Goal: Transaction & Acquisition: Purchase product/service

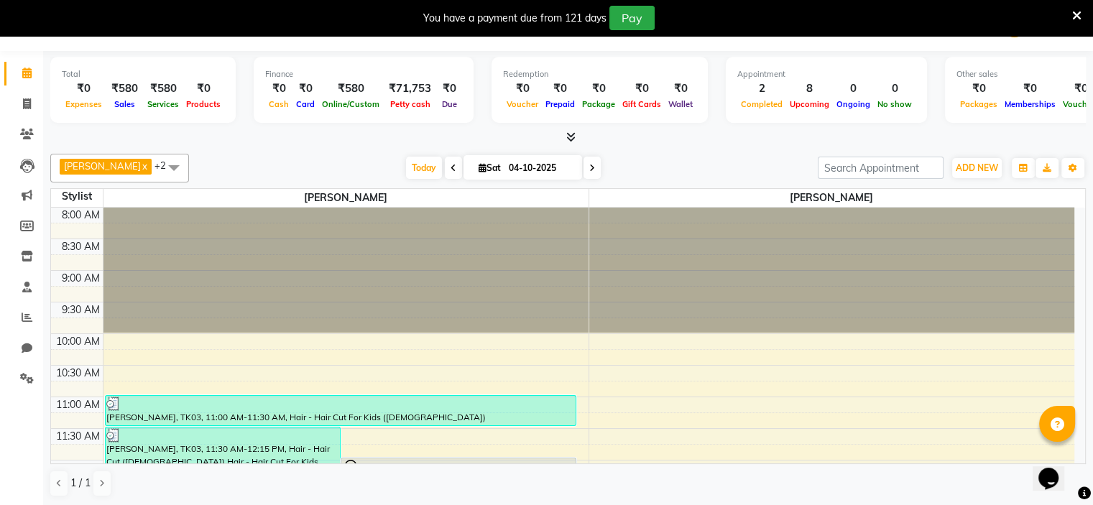
scroll to position [104, 0]
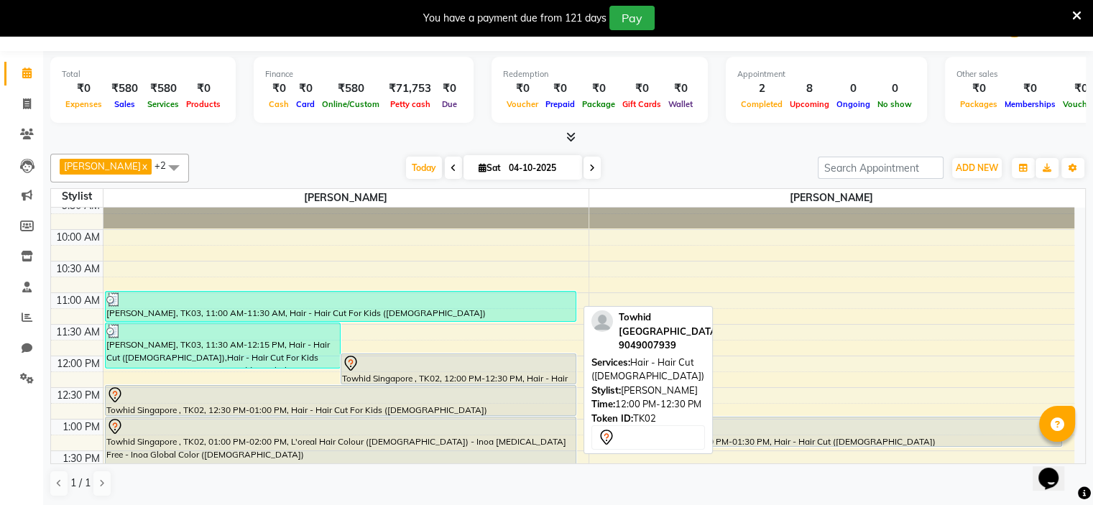
click at [385, 364] on div at bounding box center [458, 363] width 233 height 17
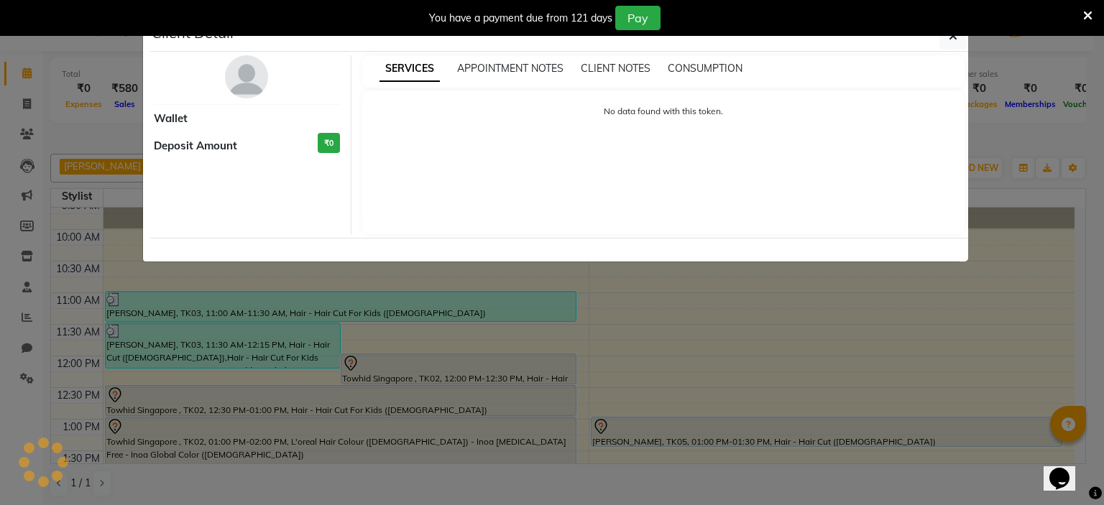
select select "7"
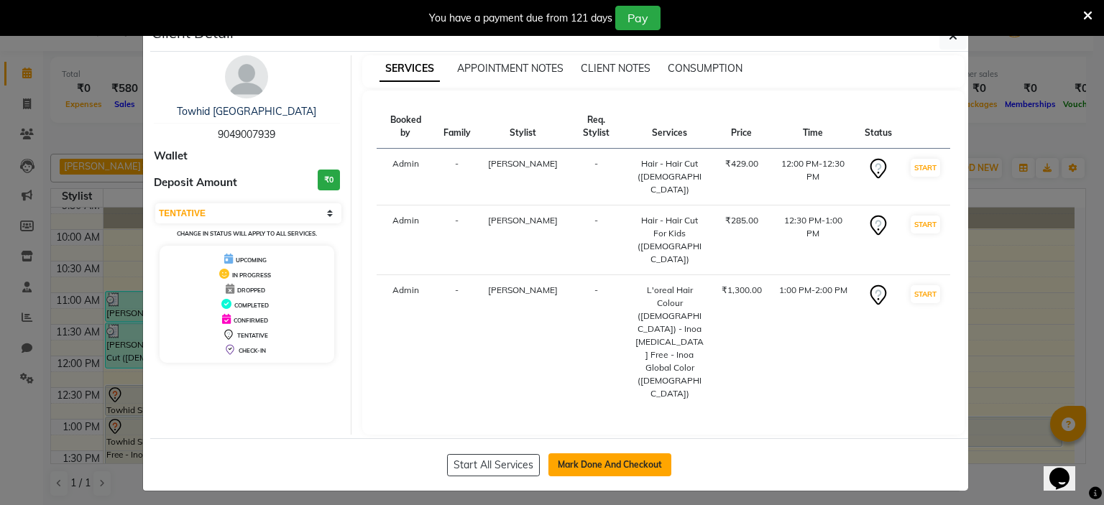
click at [581, 453] on button "Mark Done And Checkout" at bounding box center [609, 464] width 123 height 23
select select "7834"
select select "service"
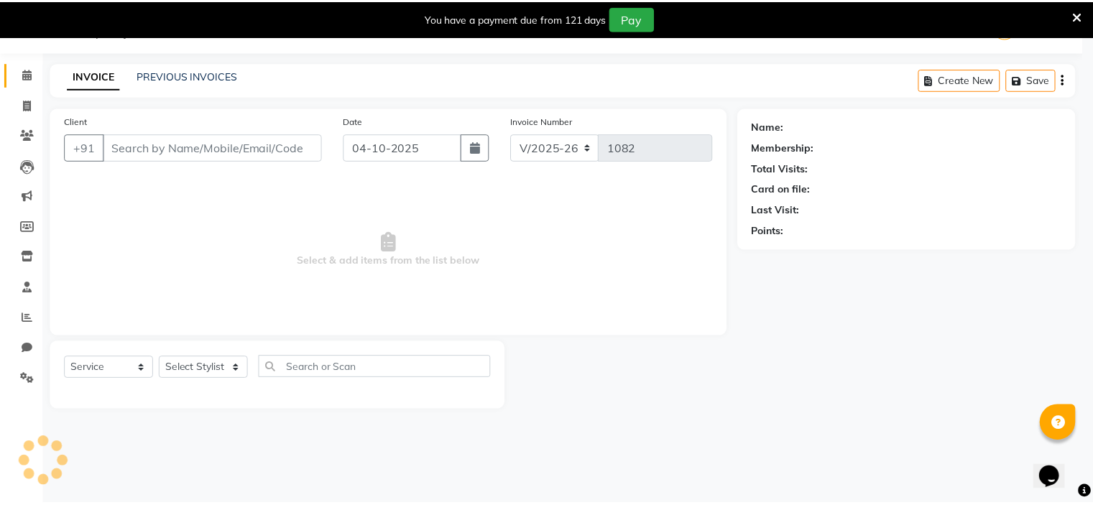
scroll to position [36, 0]
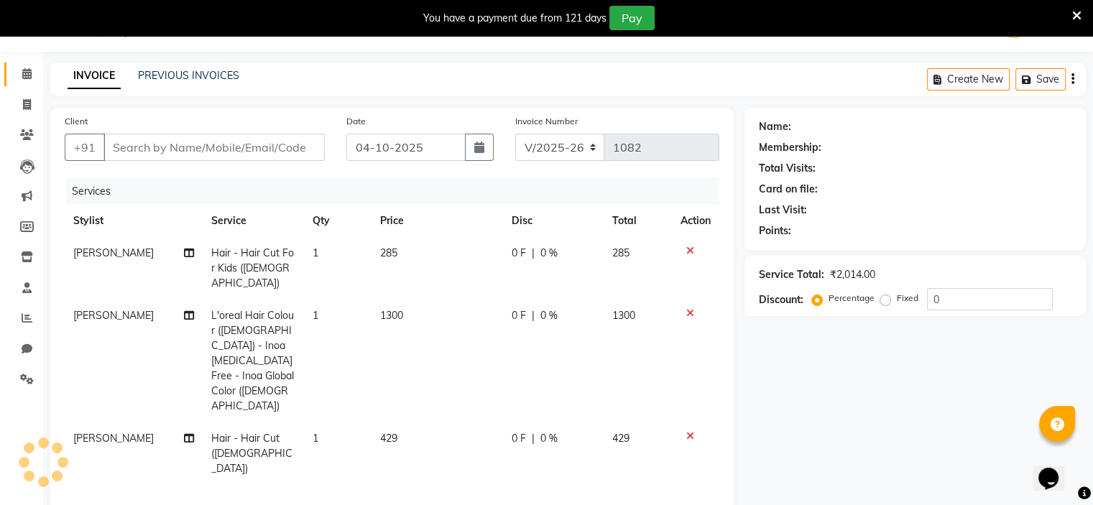
type input "9049007939"
select select "70823"
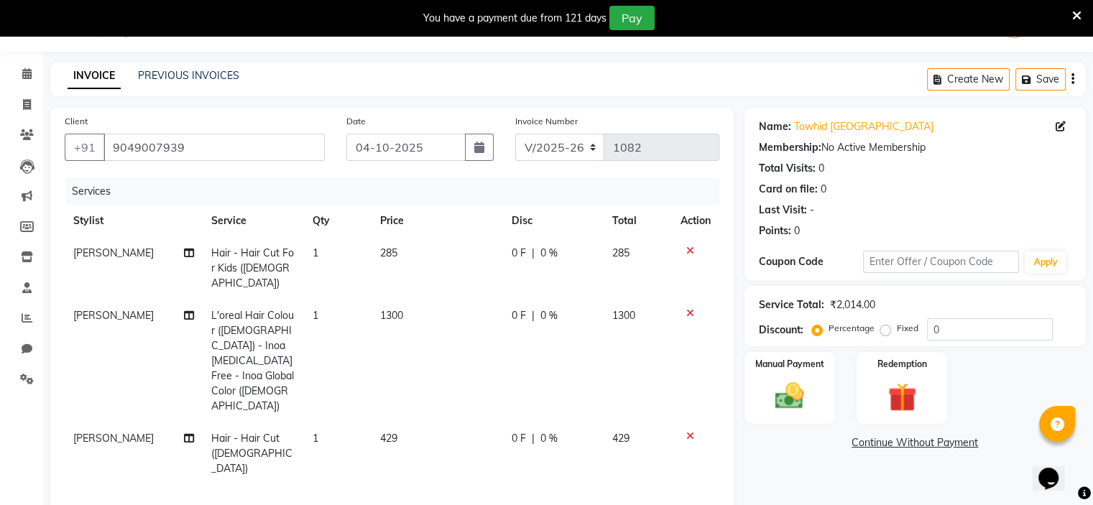
click at [234, 257] on span "Hair - Hair Cut For Kids ([DEMOGRAPHIC_DATA])" at bounding box center [252, 268] width 83 height 43
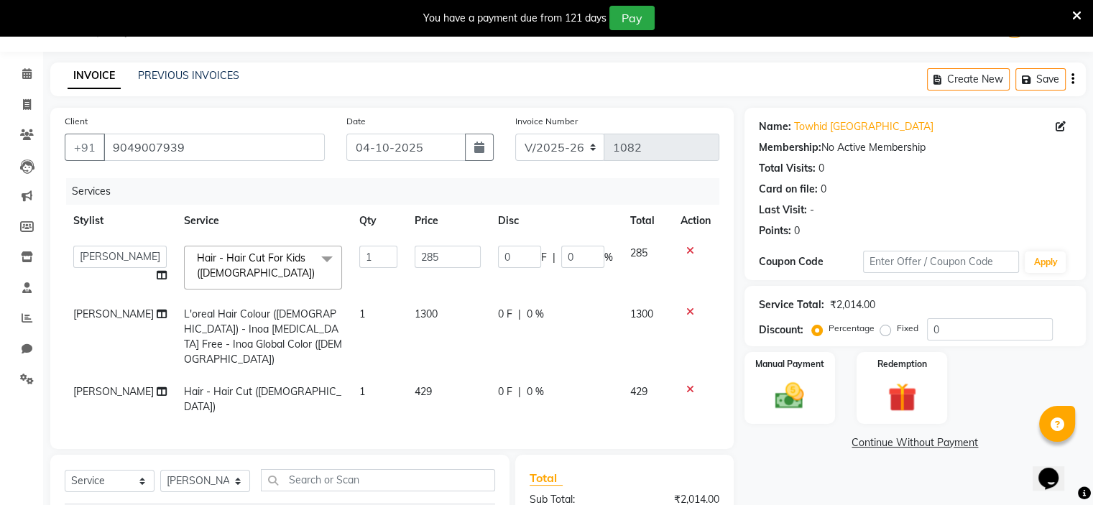
click at [236, 257] on span "Hair - Hair Cut For Kids ([DEMOGRAPHIC_DATA])" at bounding box center [256, 266] width 118 height 28
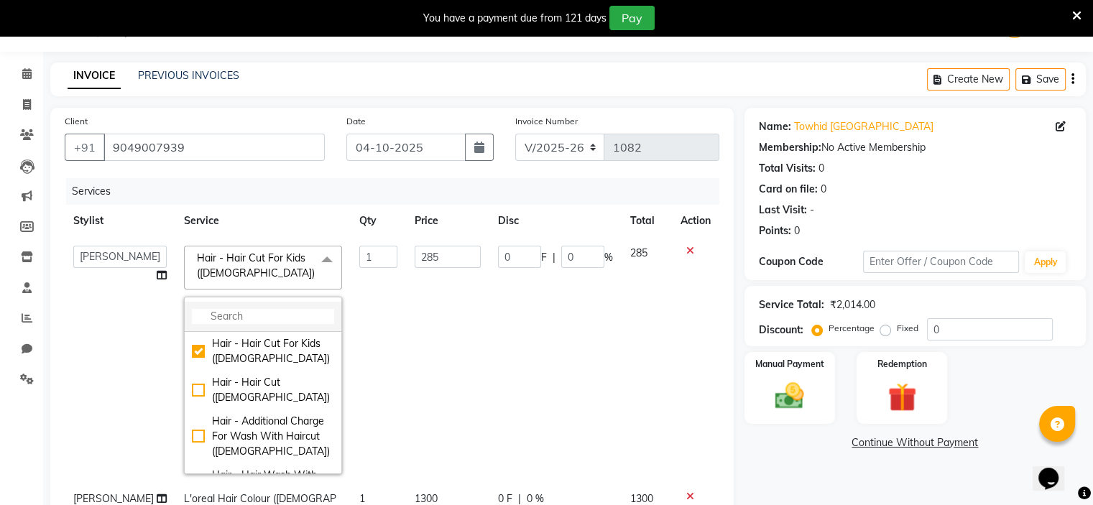
click at [227, 316] on input "multiselect-search" at bounding box center [263, 316] width 142 height 15
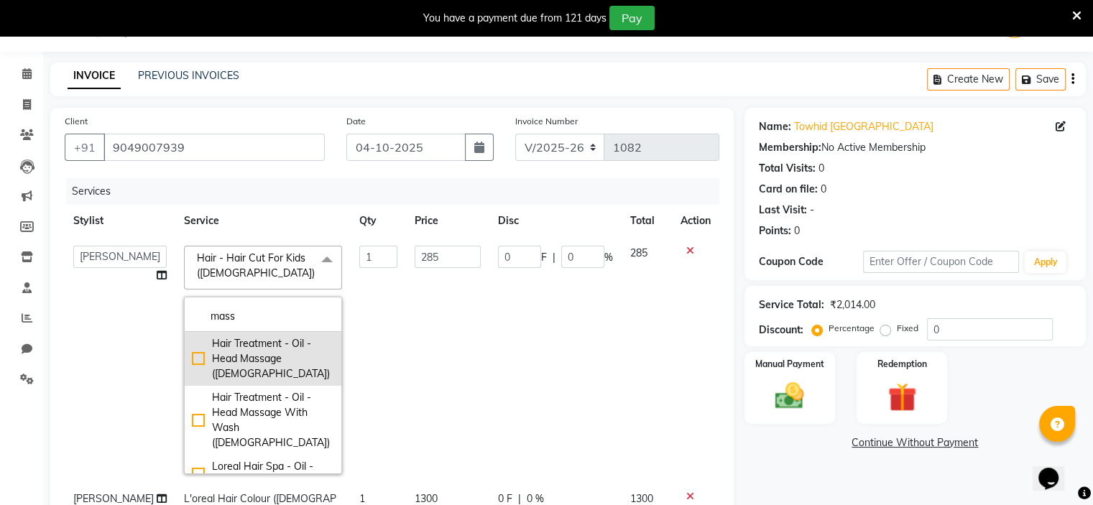
type input "mass"
click at [192, 353] on div "Hair Treatment - Oil - Head Massage ([DEMOGRAPHIC_DATA])" at bounding box center [263, 358] width 142 height 45
checkbox input "true"
type input "600"
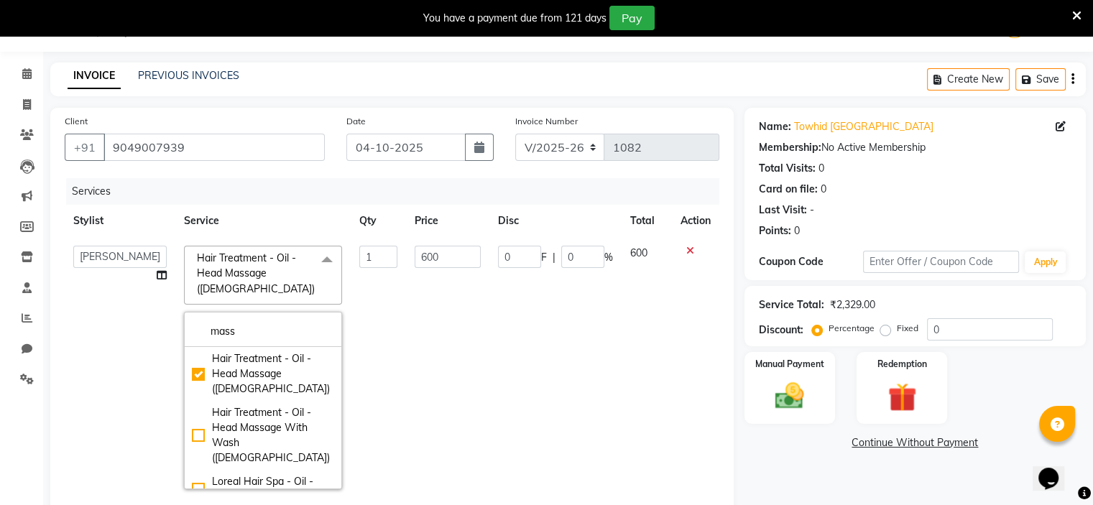
click at [548, 376] on td "0 F | 0 %" at bounding box center [555, 367] width 132 height 261
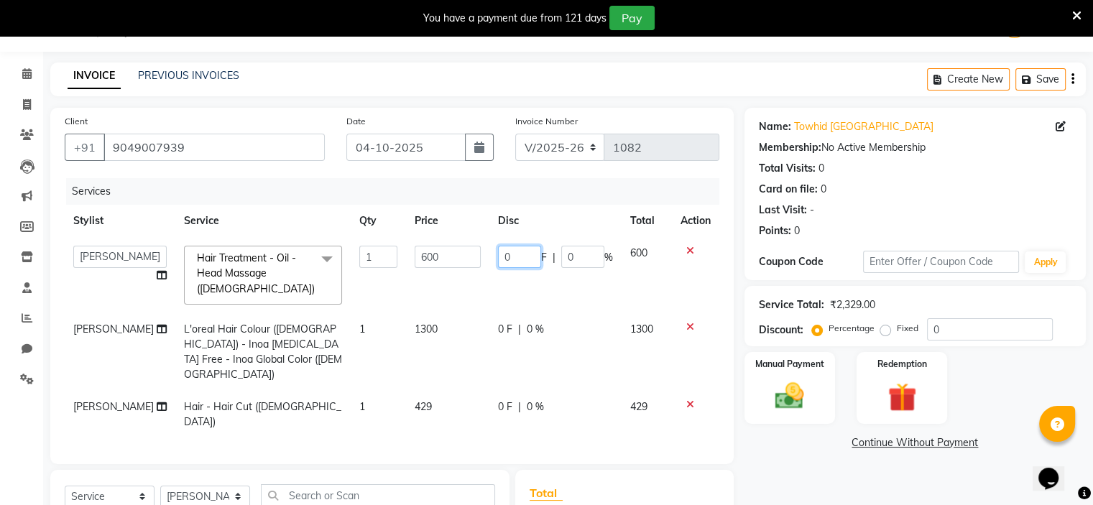
click at [522, 258] on input "0" at bounding box center [519, 257] width 43 height 22
type input "0200"
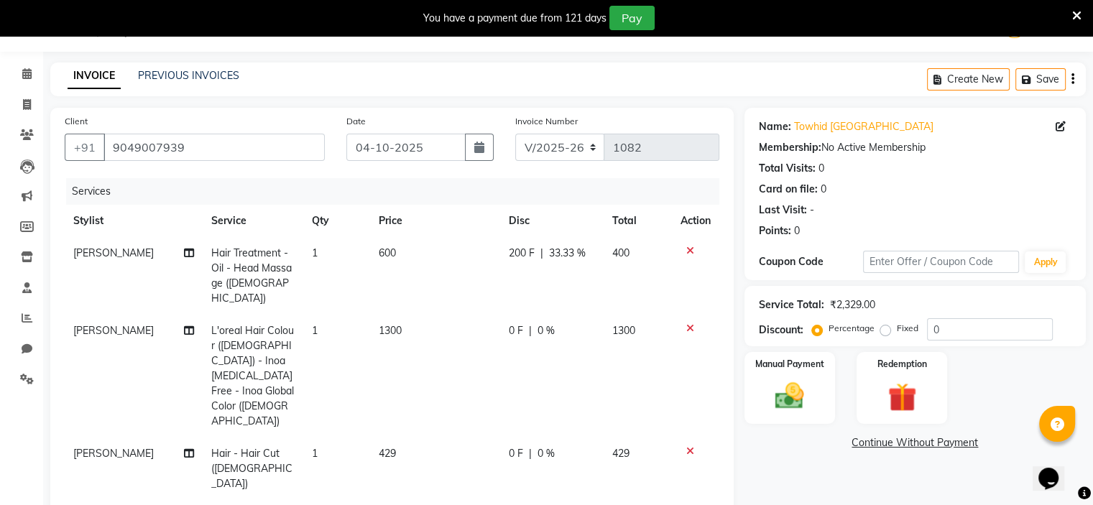
click at [504, 318] on td "0 F | 0 %" at bounding box center [551, 376] width 103 height 123
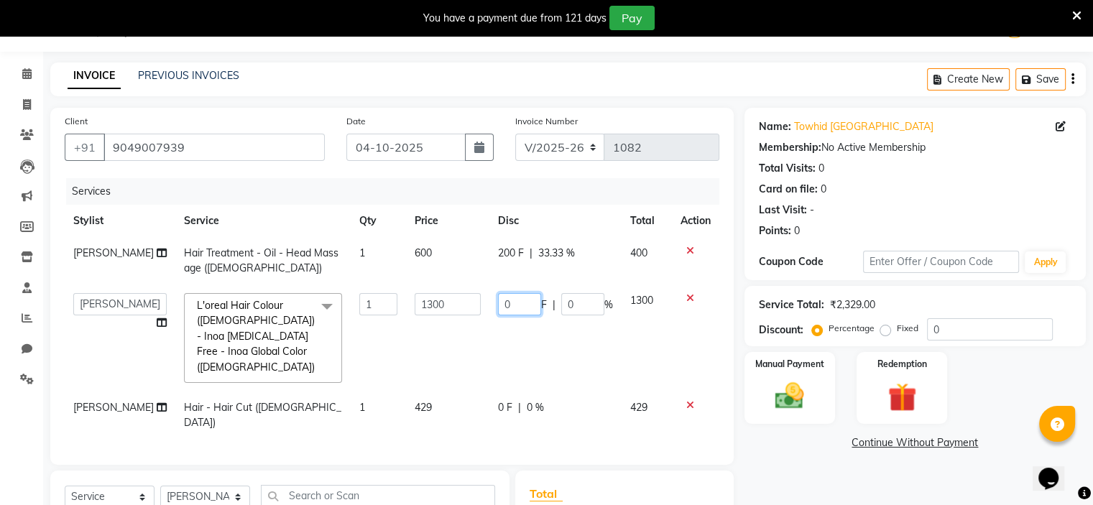
click at [514, 308] on input "0" at bounding box center [519, 304] width 43 height 22
type input "0400"
click at [519, 392] on td "0 F | 0 %" at bounding box center [555, 415] width 132 height 47
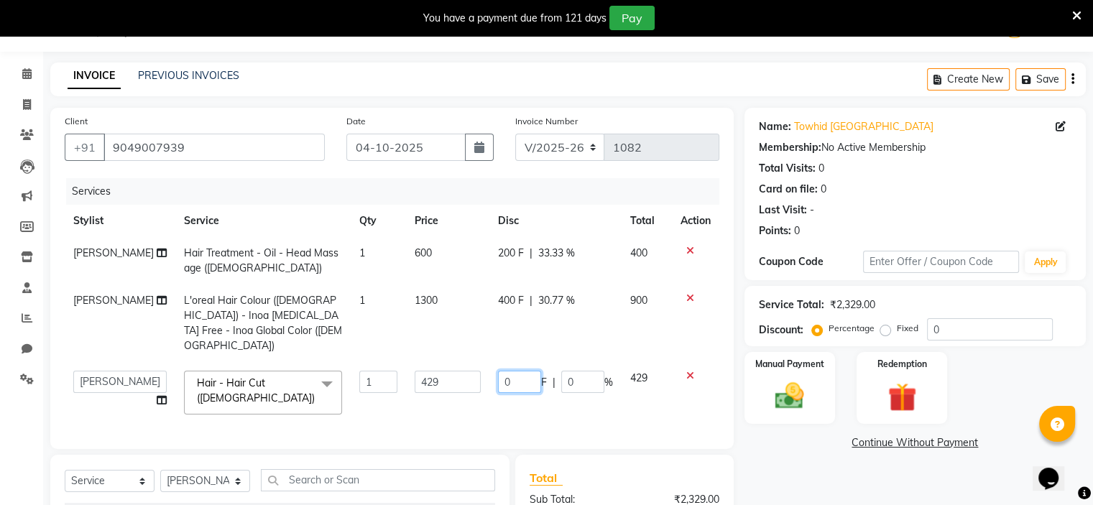
click at [523, 372] on input "0" at bounding box center [519, 382] width 43 height 22
type input "0129"
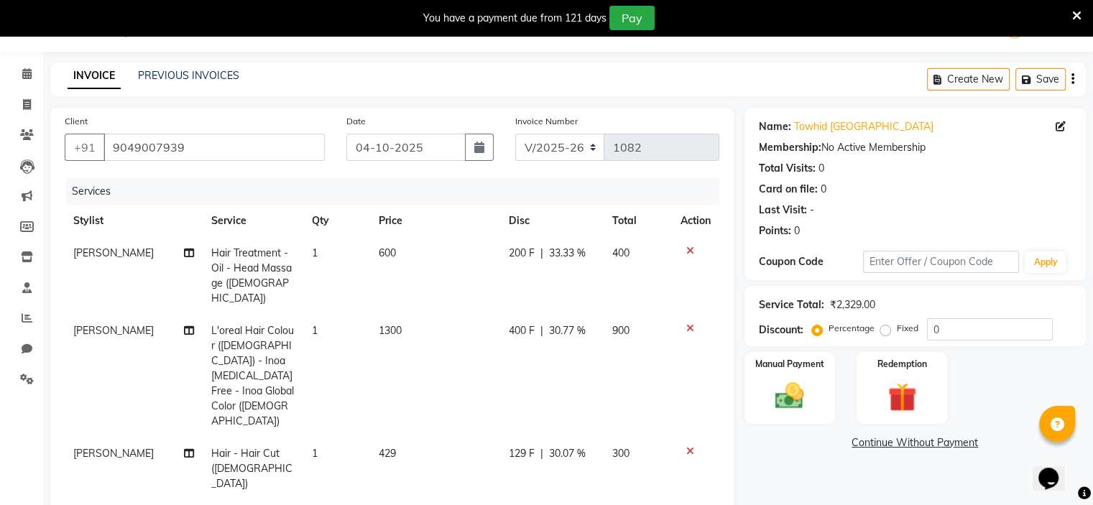
click at [630, 319] on td "900" at bounding box center [638, 376] width 68 height 123
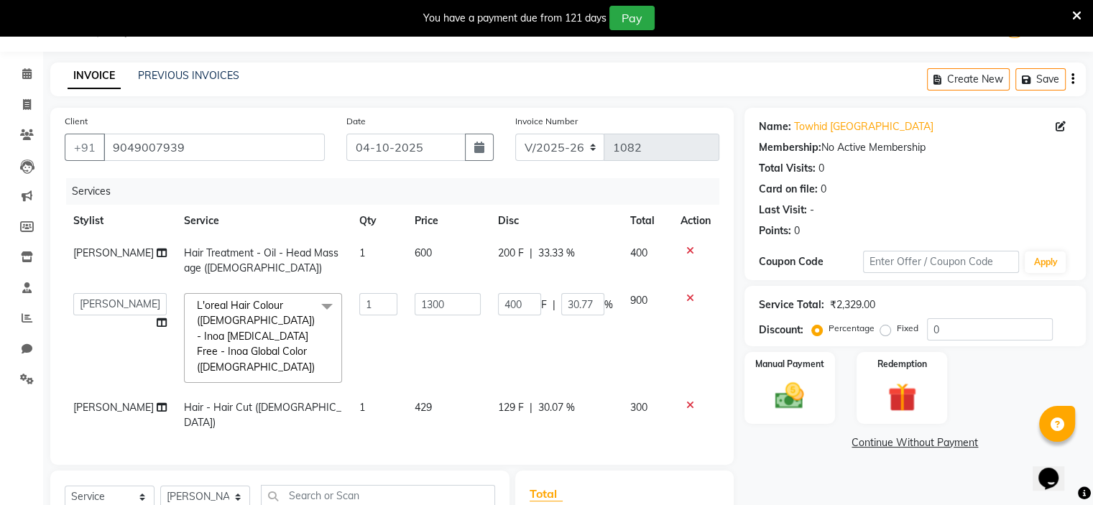
scroll to position [230, 0]
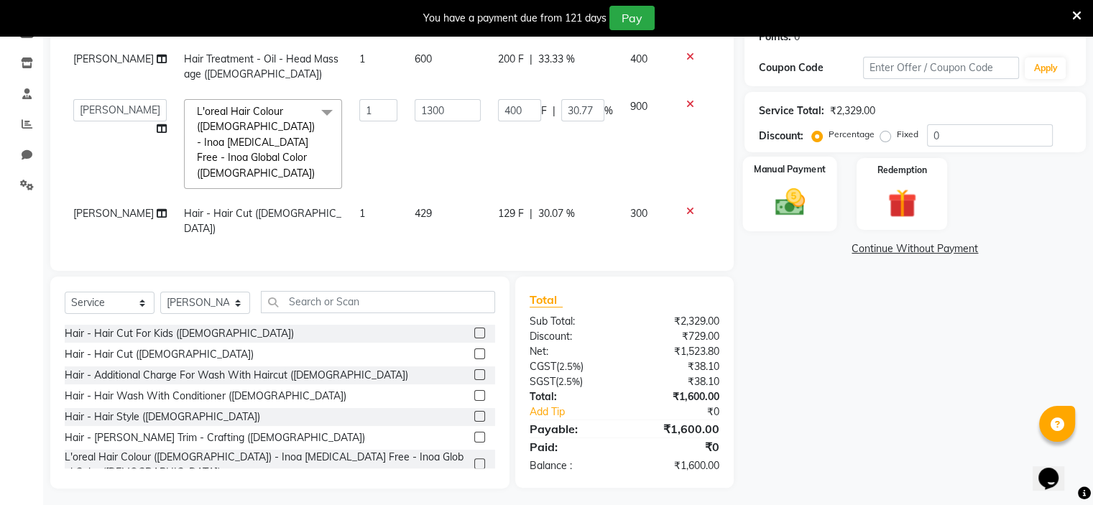
click at [775, 216] on img at bounding box center [789, 202] width 48 height 34
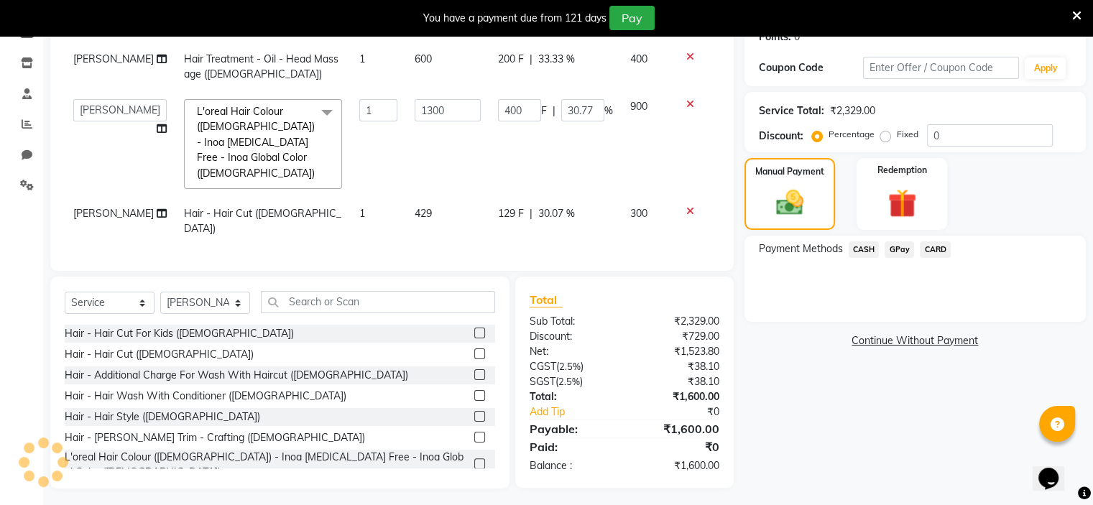
click at [899, 245] on span "GPay" at bounding box center [899, 249] width 29 height 17
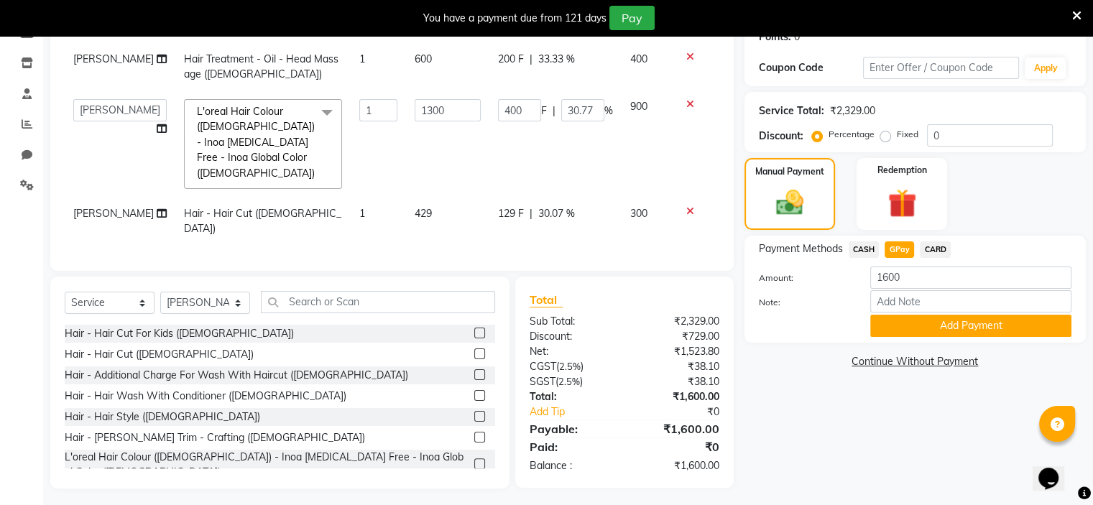
click at [907, 320] on button "Add Payment" at bounding box center [970, 326] width 201 height 22
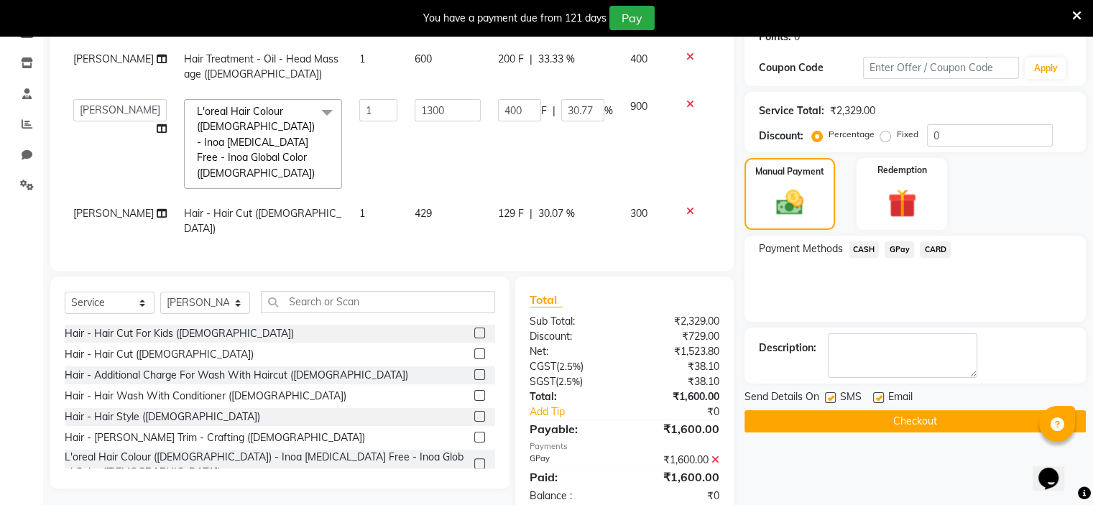
scroll to position [259, 0]
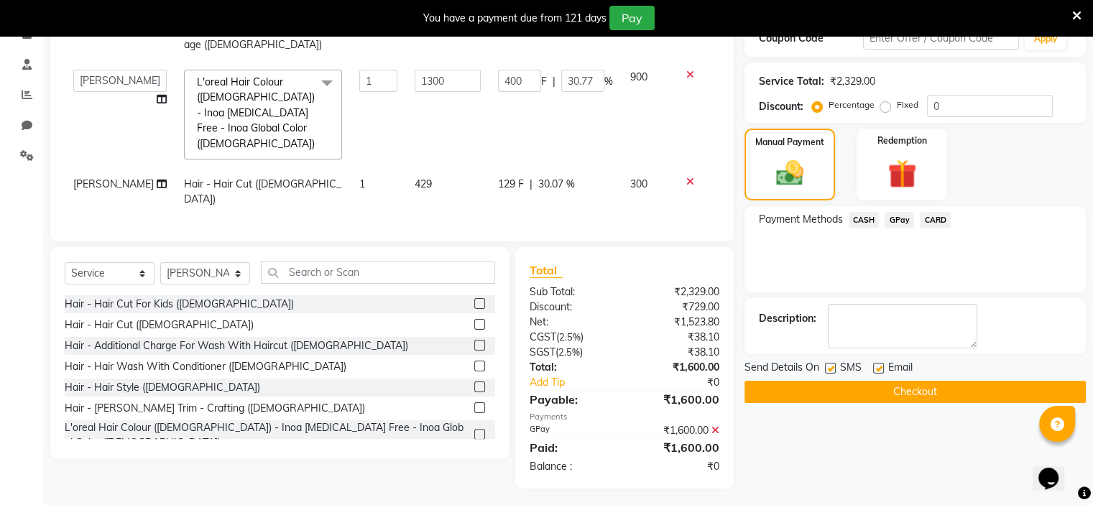
click at [867, 397] on button "Checkout" at bounding box center [915, 392] width 341 height 22
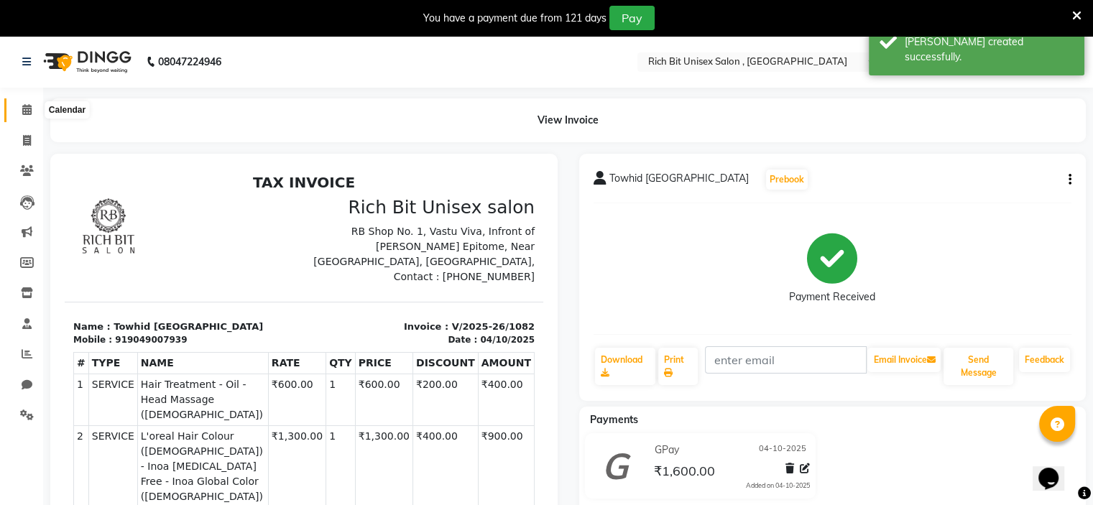
click at [23, 111] on icon at bounding box center [26, 109] width 9 height 11
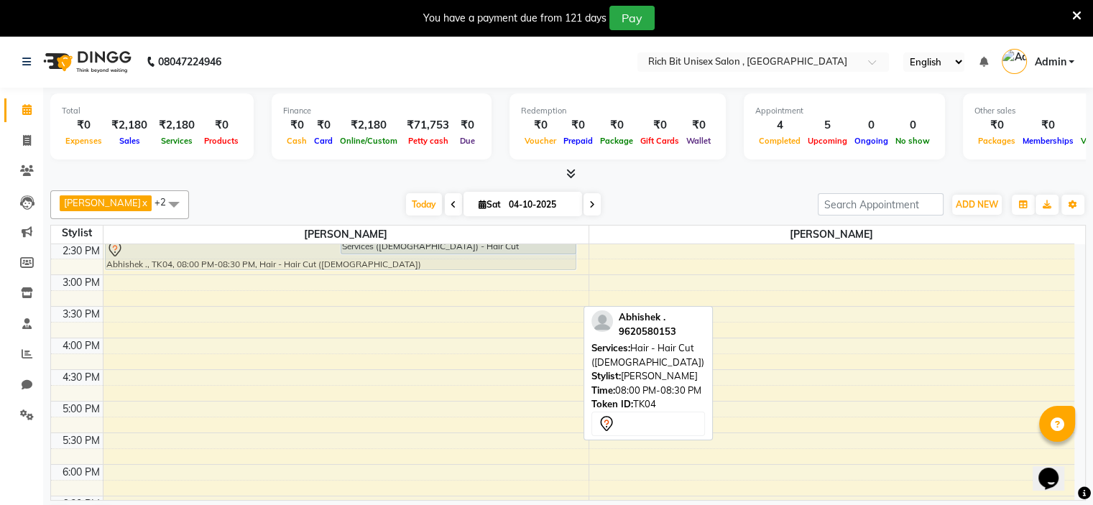
scroll to position [397, 0]
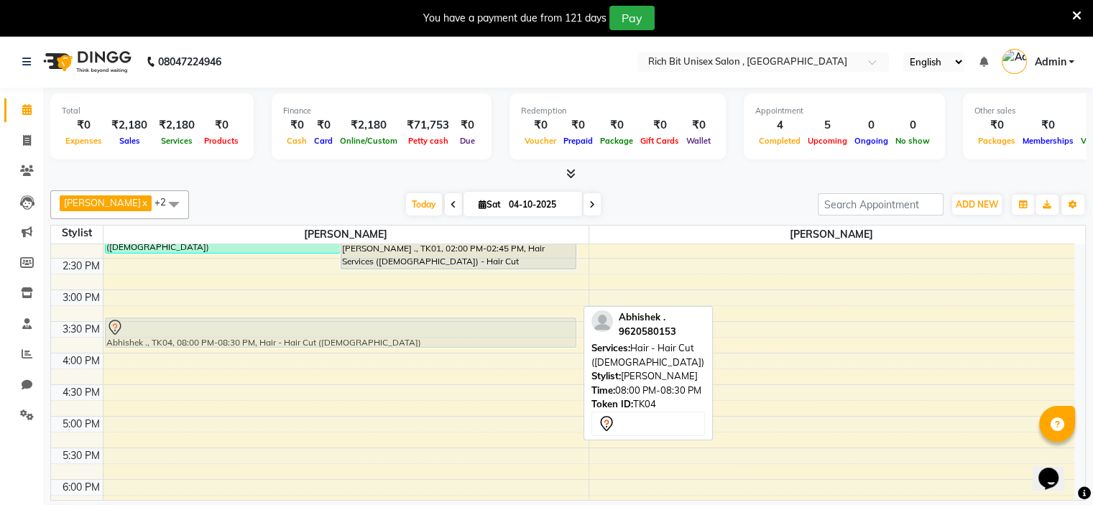
drag, startPoint x: 181, startPoint y: 421, endPoint x: 195, endPoint y: 333, distance: 89.6
click at [195, 333] on div "[PERSON_NAME], TK03, 11:30 AM-12:15 PM, Hair - Hair Cut ([DEMOGRAPHIC_DATA]),Ha…" at bounding box center [345, 322] width 485 height 948
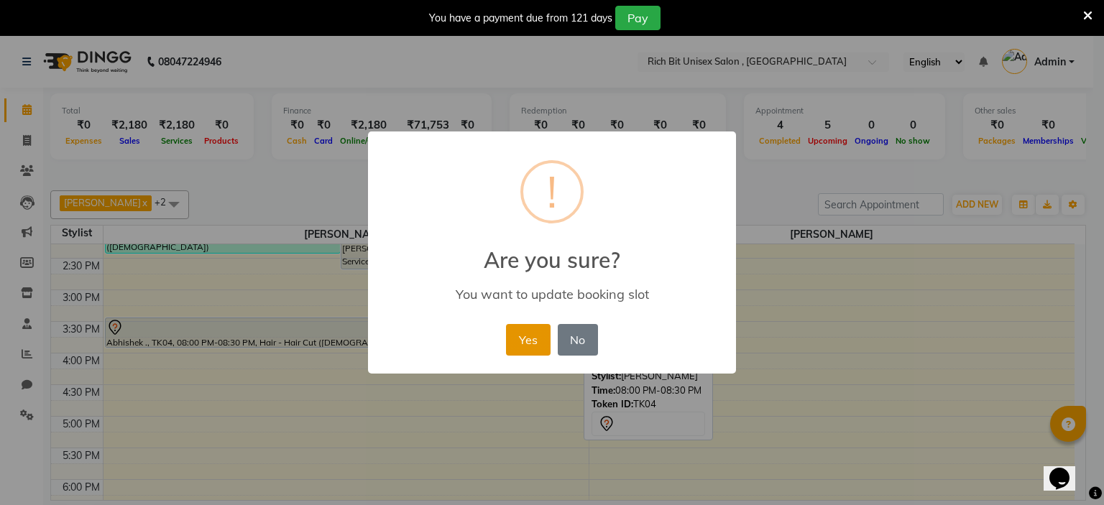
click at [530, 342] on button "Yes" at bounding box center [528, 340] width 44 height 32
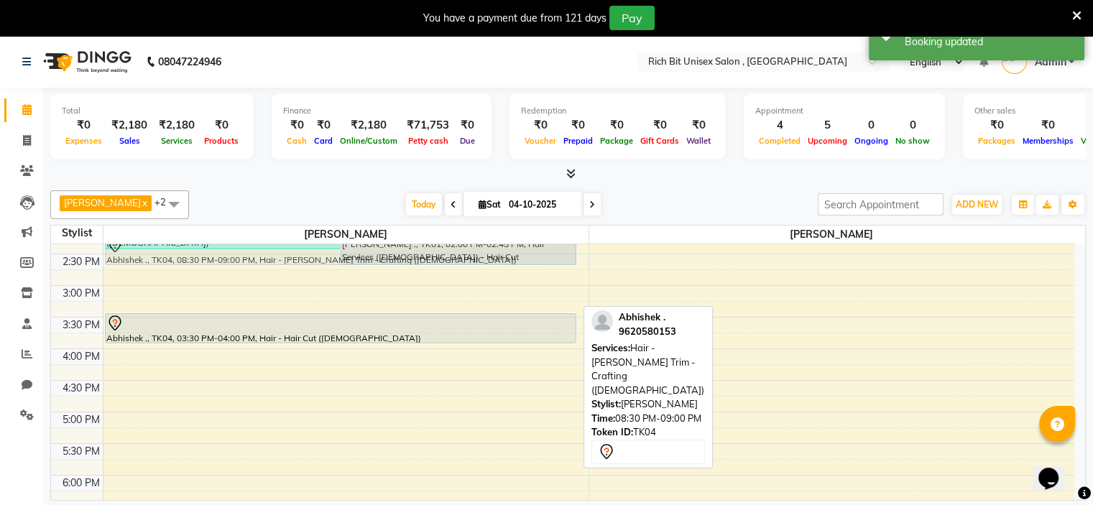
scroll to position [376, 0]
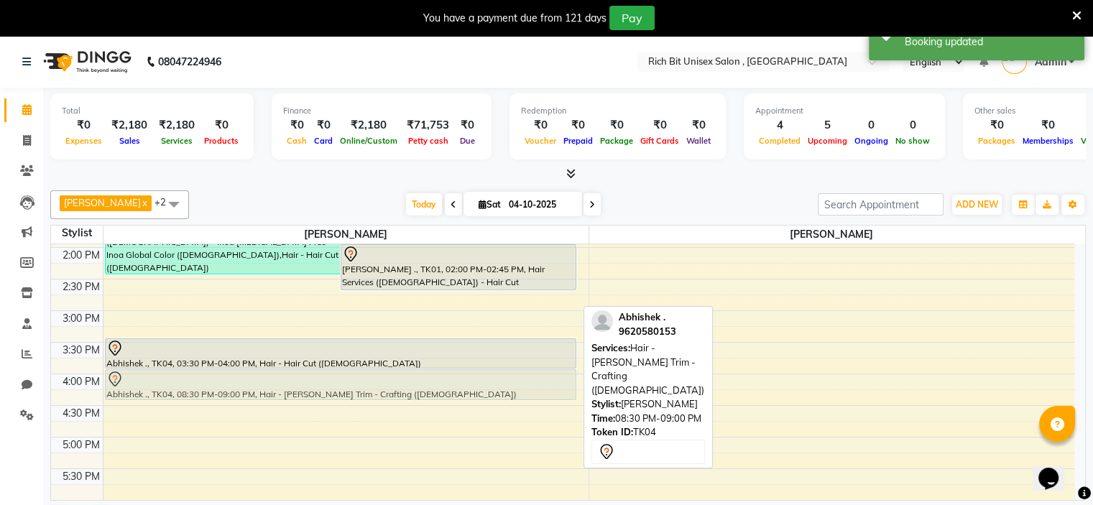
drag, startPoint x: 253, startPoint y: 359, endPoint x: 241, endPoint y: 385, distance: 29.0
click at [241, 385] on div "[PERSON_NAME], TK03, 11:30 AM-12:15 PM, Hair - Hair Cut ([DEMOGRAPHIC_DATA]),Ha…" at bounding box center [345, 342] width 485 height 948
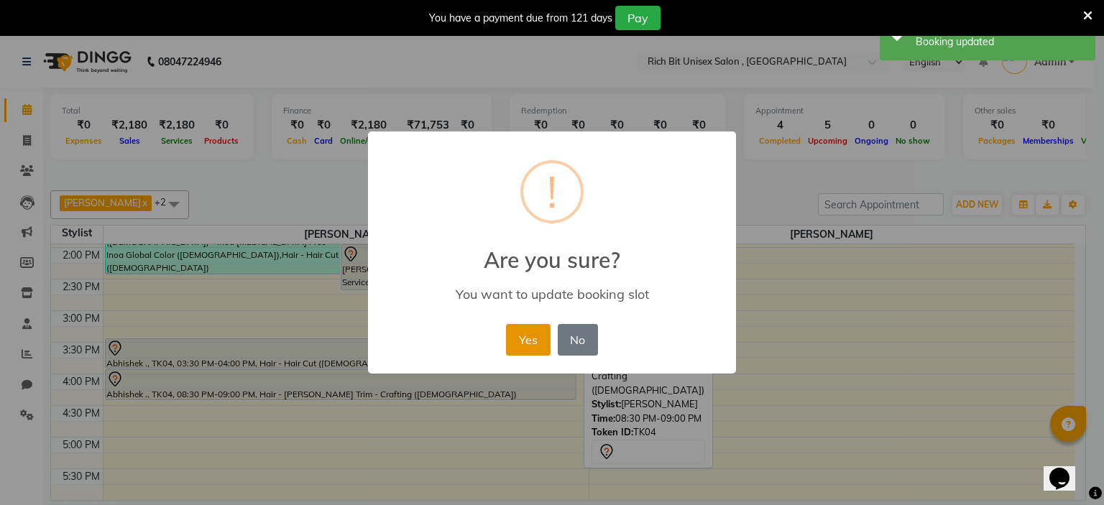
click at [517, 338] on button "Yes" at bounding box center [528, 340] width 44 height 32
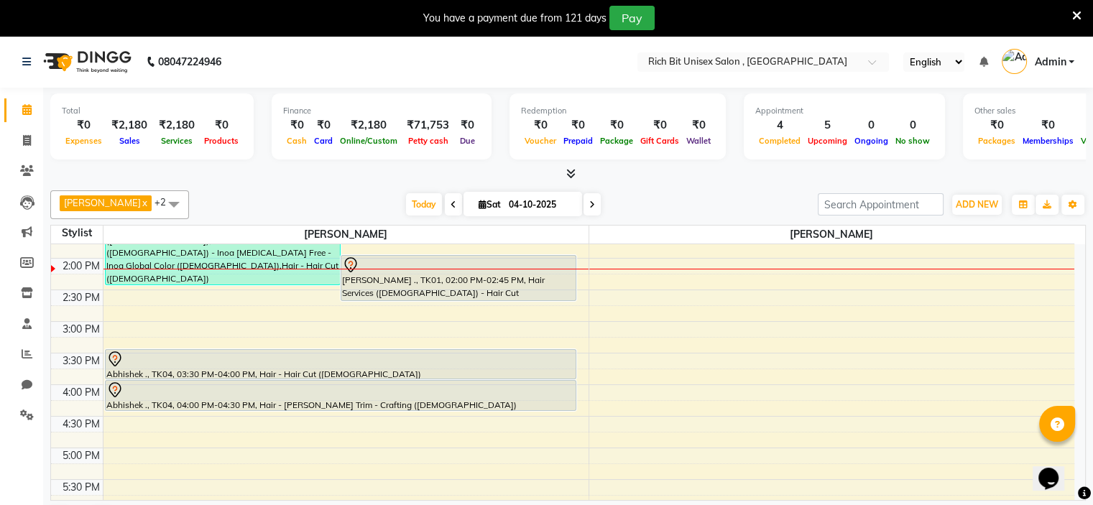
scroll to position [349, 0]
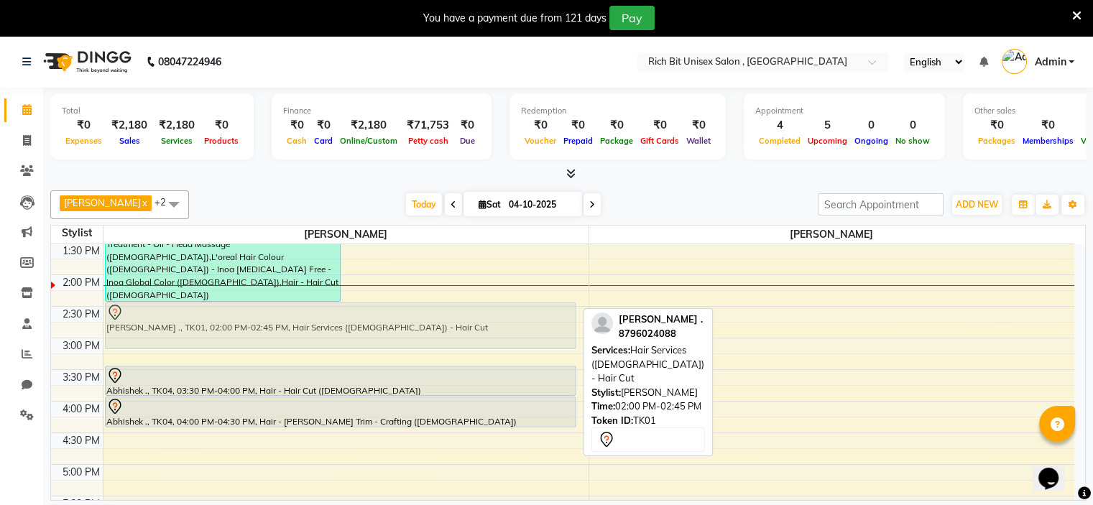
drag, startPoint x: 400, startPoint y: 286, endPoint x: 401, endPoint y: 310, distance: 24.4
click at [401, 310] on div "[PERSON_NAME], TK03, 11:30 AM-12:15 PM, Hair - Hair Cut ([DEMOGRAPHIC_DATA]),Ha…" at bounding box center [345, 370] width 485 height 948
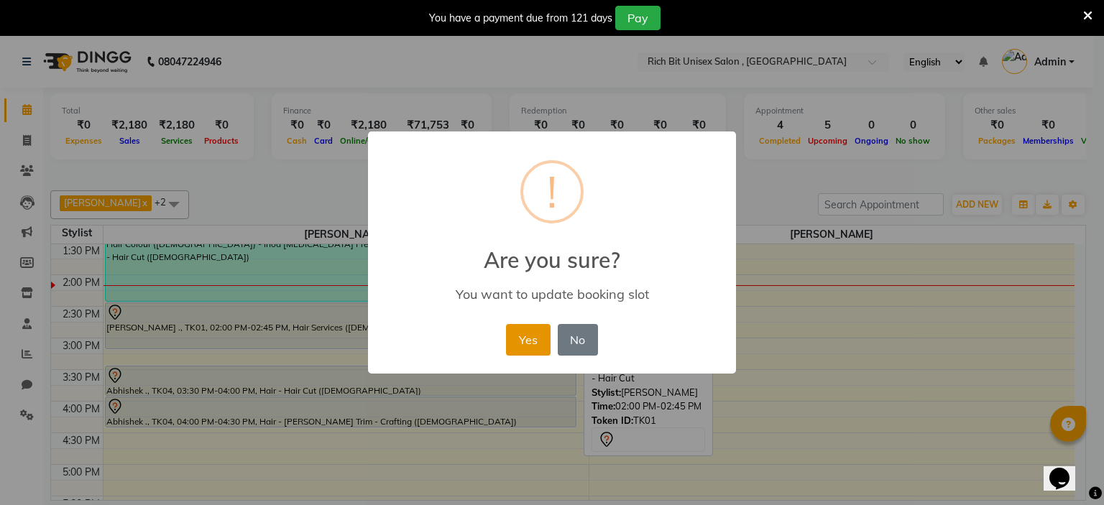
click at [526, 349] on button "Yes" at bounding box center [528, 340] width 44 height 32
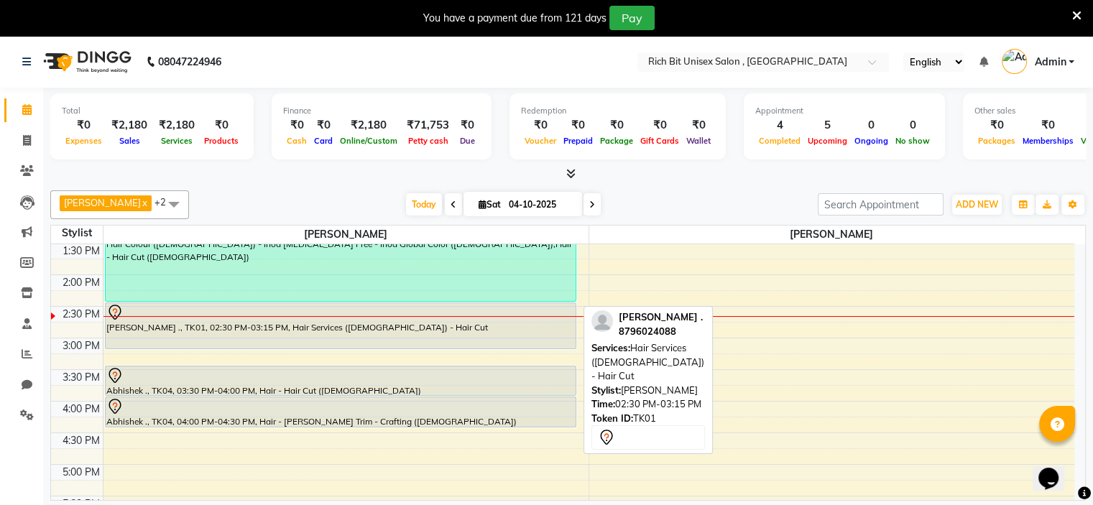
click at [349, 318] on div at bounding box center [340, 312] width 469 height 17
click at [280, 314] on div at bounding box center [340, 312] width 469 height 17
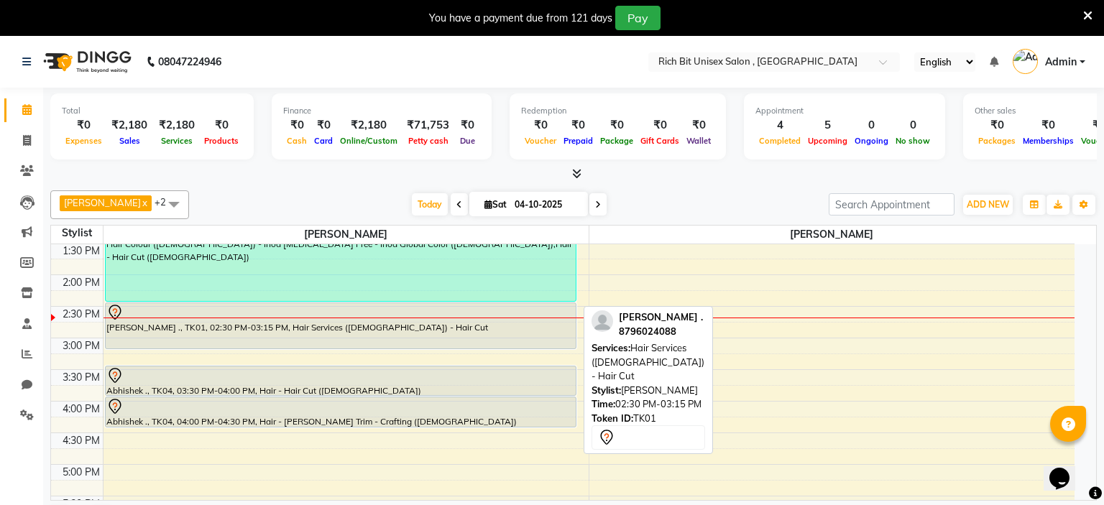
select select "7"
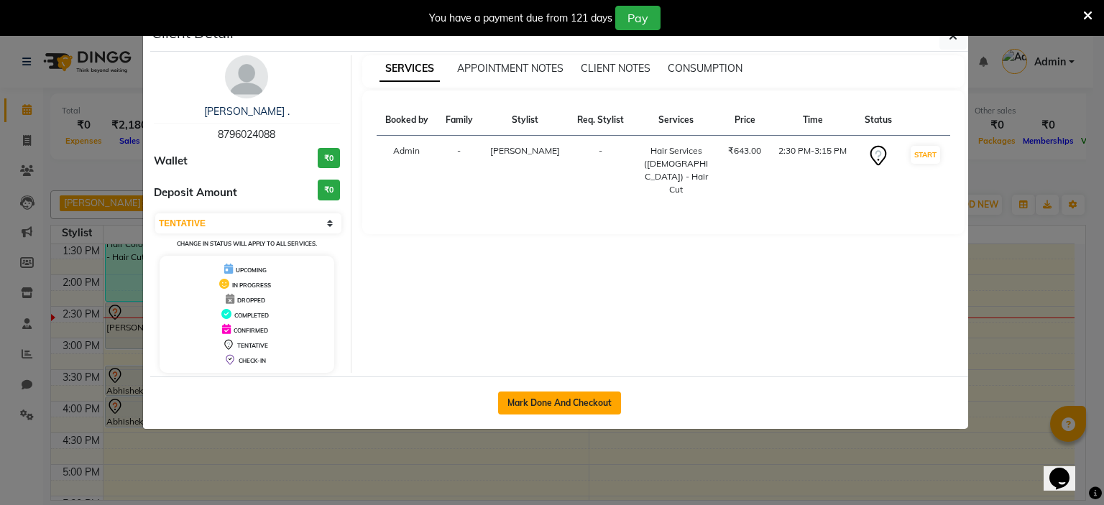
click at [526, 397] on button "Mark Done And Checkout" at bounding box center [559, 403] width 123 height 23
select select "service"
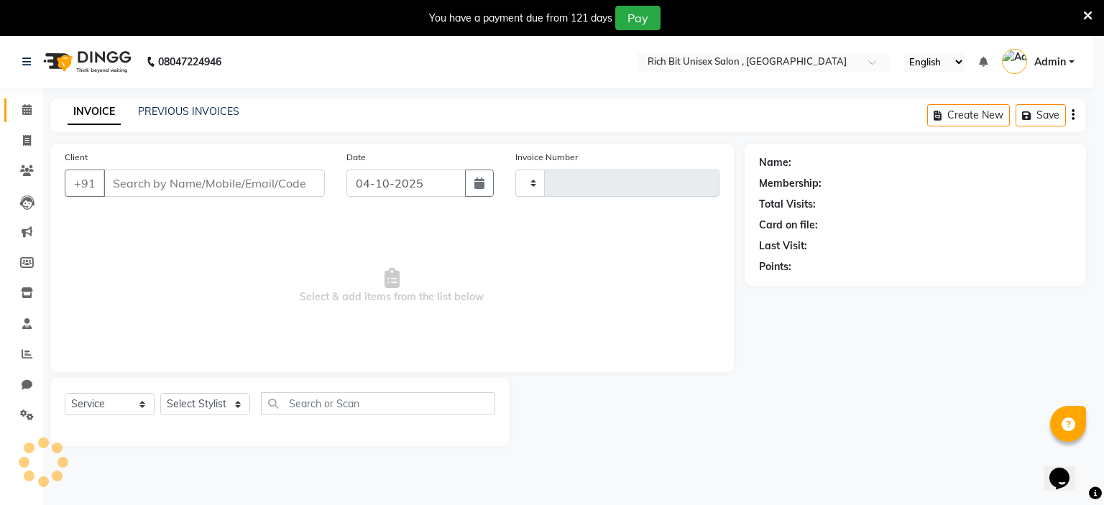
type input "1083"
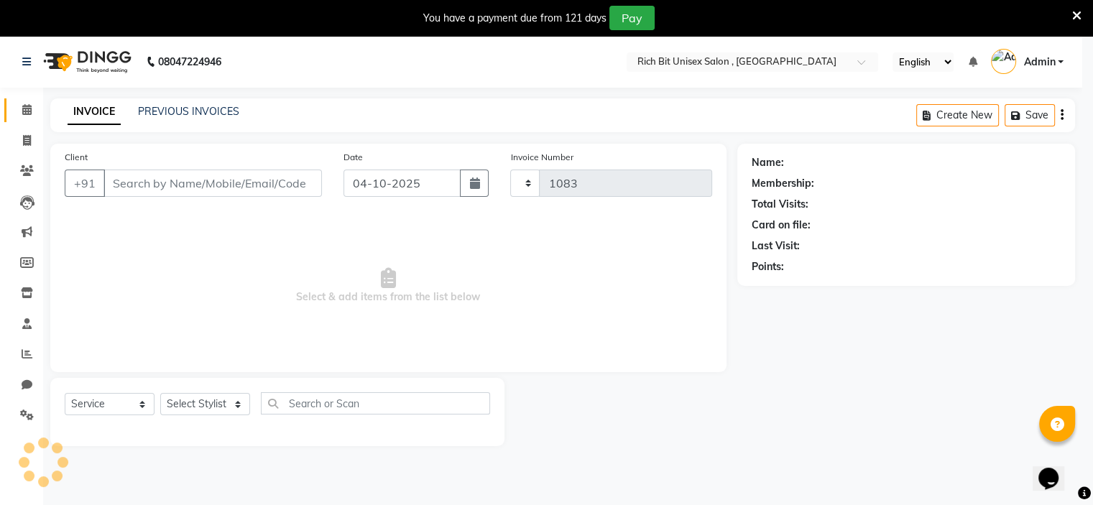
select select "7834"
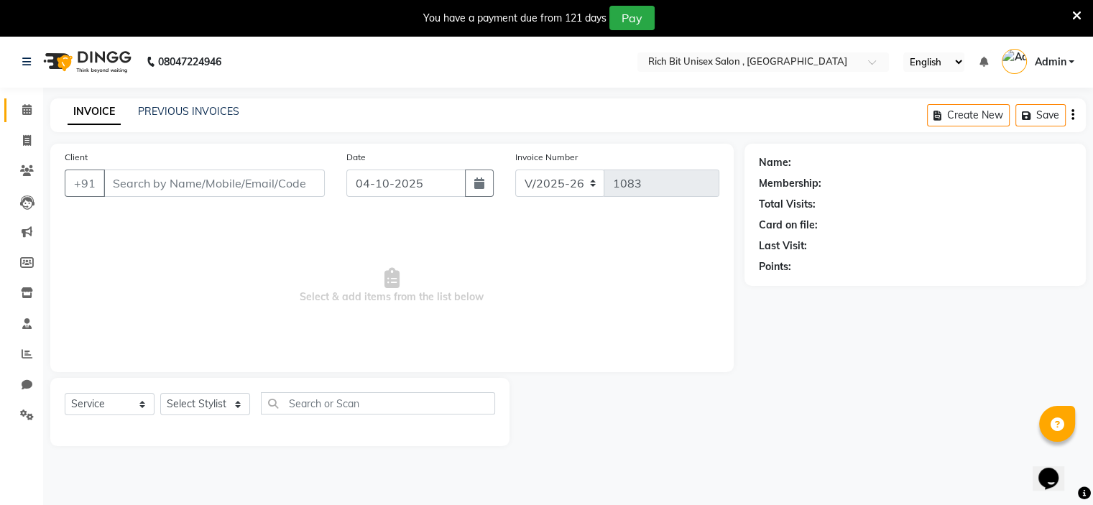
type input "8796024088"
select select "70823"
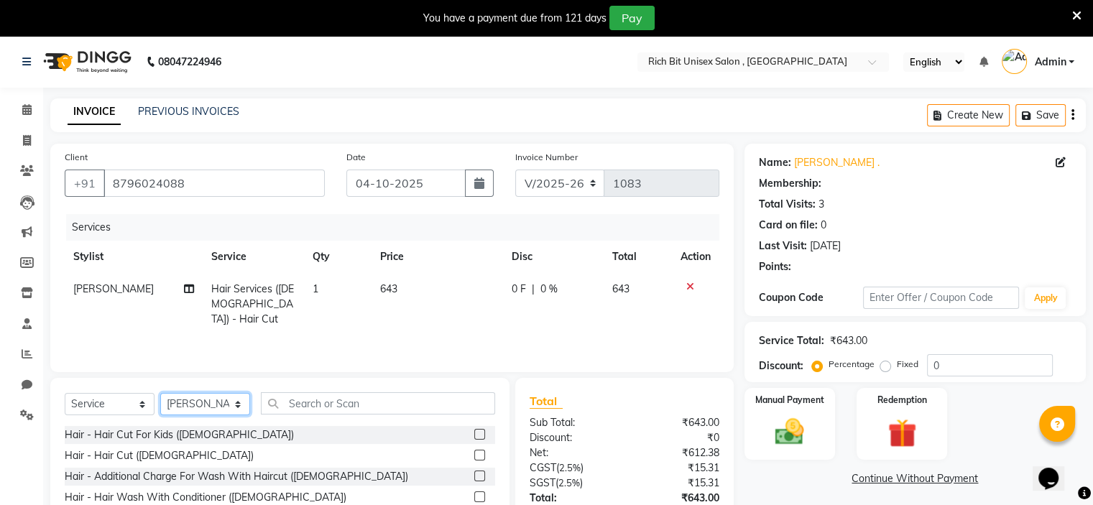
click at [228, 408] on select "Select Stylist [PERSON_NAME] [PERSON_NAME]" at bounding box center [205, 404] width 90 height 22
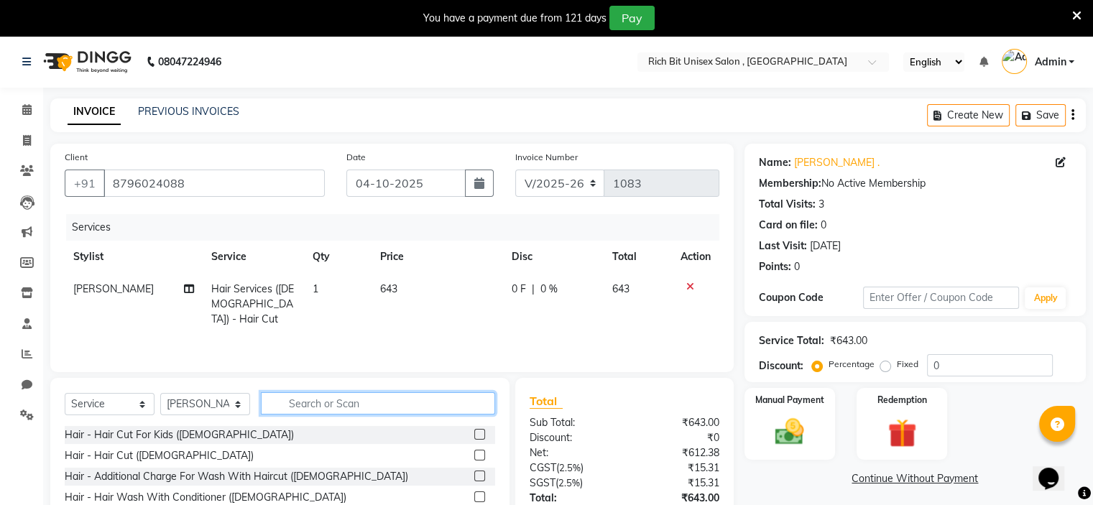
click at [303, 410] on input "text" at bounding box center [378, 403] width 234 height 22
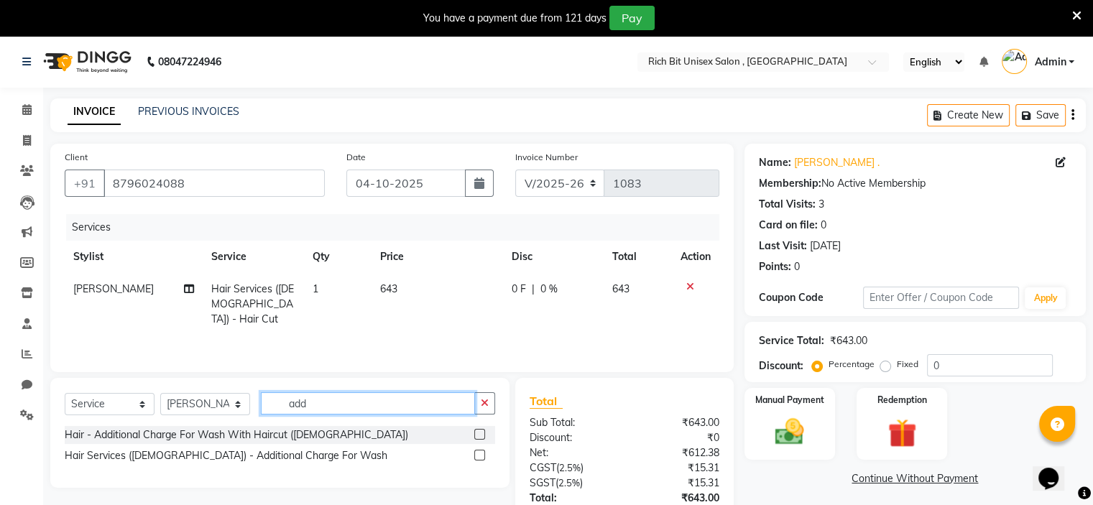
type input "add"
click at [480, 459] on label at bounding box center [479, 455] width 11 height 11
click at [480, 459] on input "checkbox" at bounding box center [478, 455] width 9 height 9
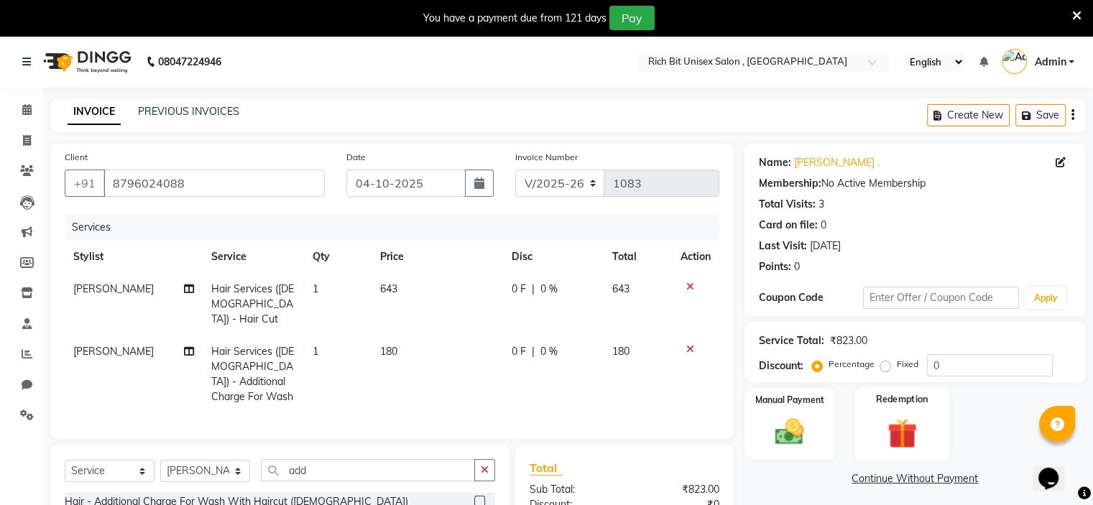
checkbox input "false"
click at [958, 365] on input "0" at bounding box center [990, 365] width 126 height 22
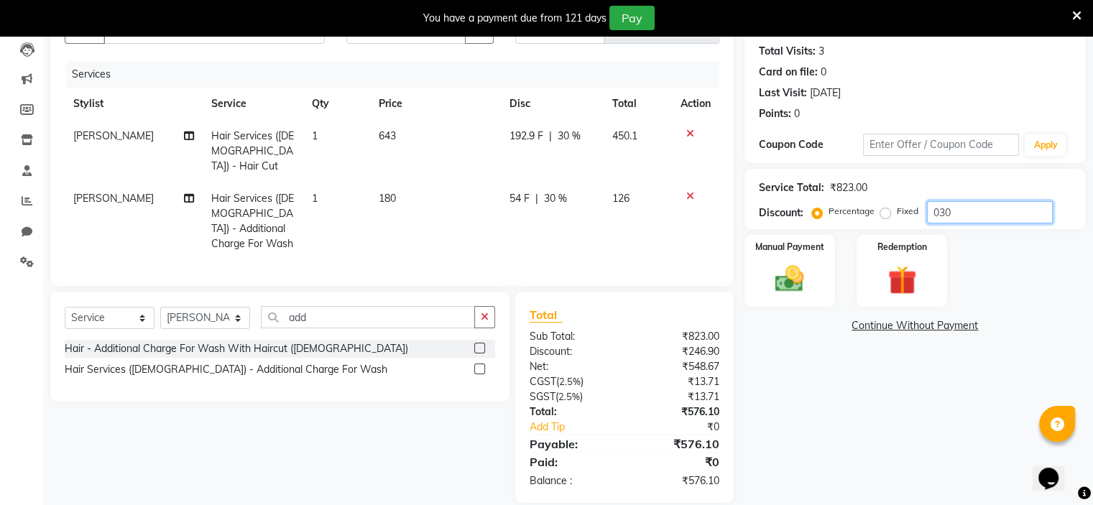
type input "030"
click at [503, 190] on td "54 F | 30 %" at bounding box center [552, 222] width 103 height 78
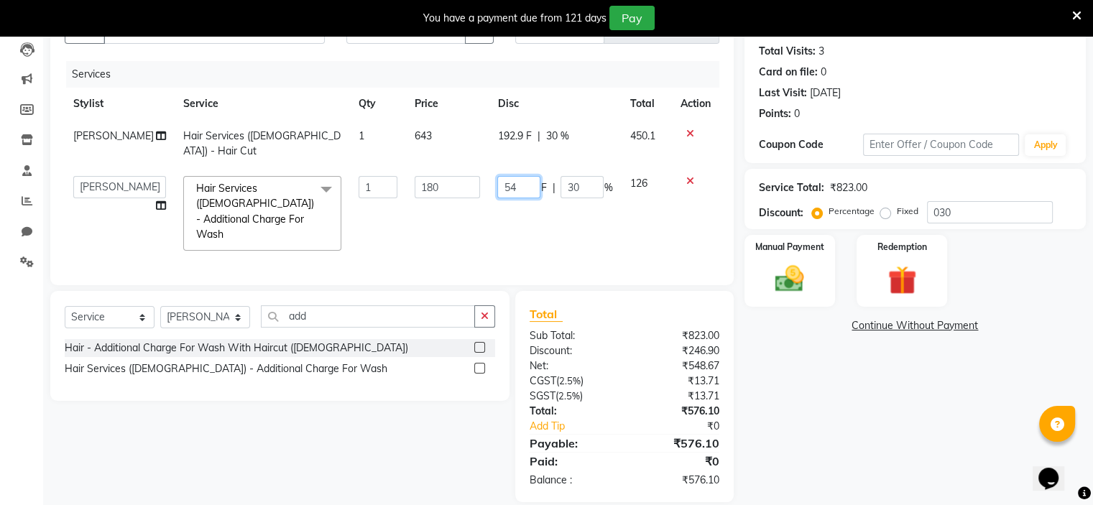
drag, startPoint x: 503, startPoint y: 190, endPoint x: 514, endPoint y: 185, distance: 12.2
click at [514, 185] on input "54" at bounding box center [518, 187] width 43 height 22
type input "5"
type input "60"
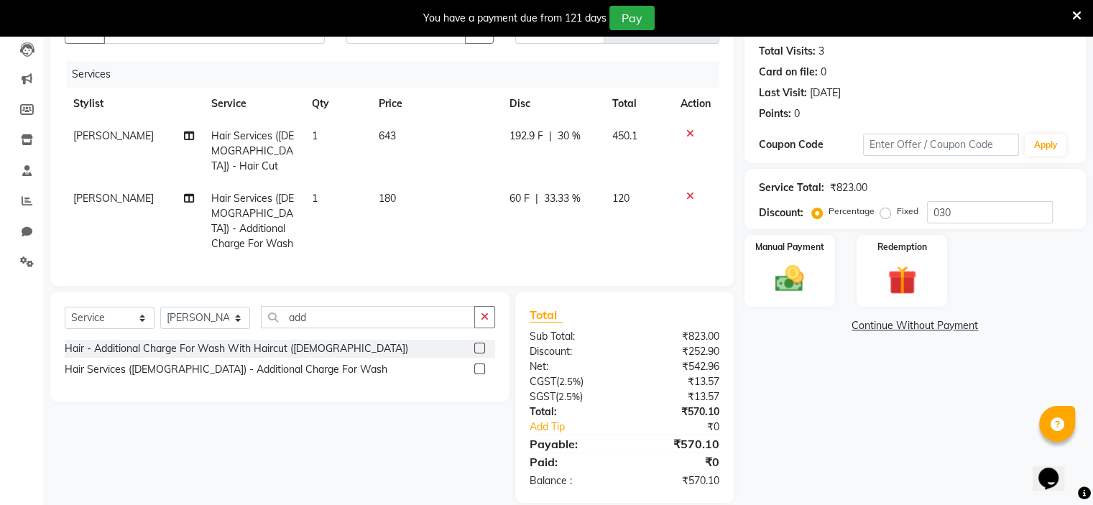
click at [538, 204] on td "60 F | 33.33 %" at bounding box center [552, 222] width 103 height 78
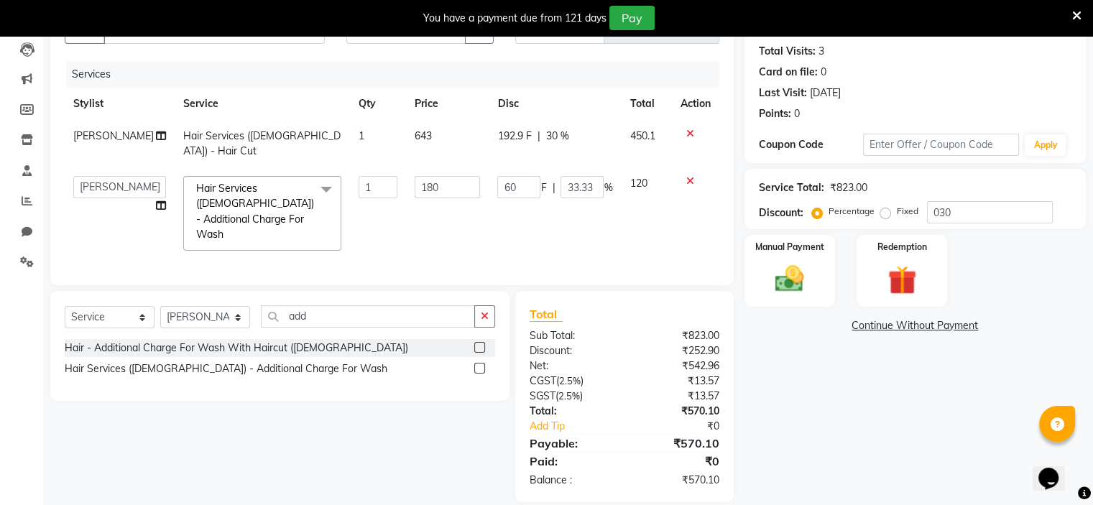
scroll to position [167, 0]
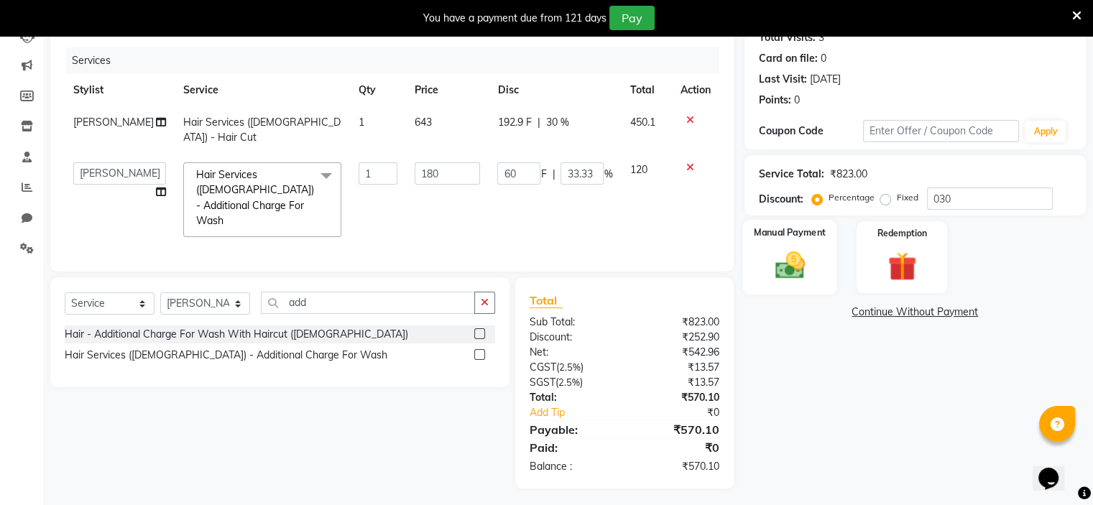
click at [768, 249] on img at bounding box center [789, 266] width 48 height 34
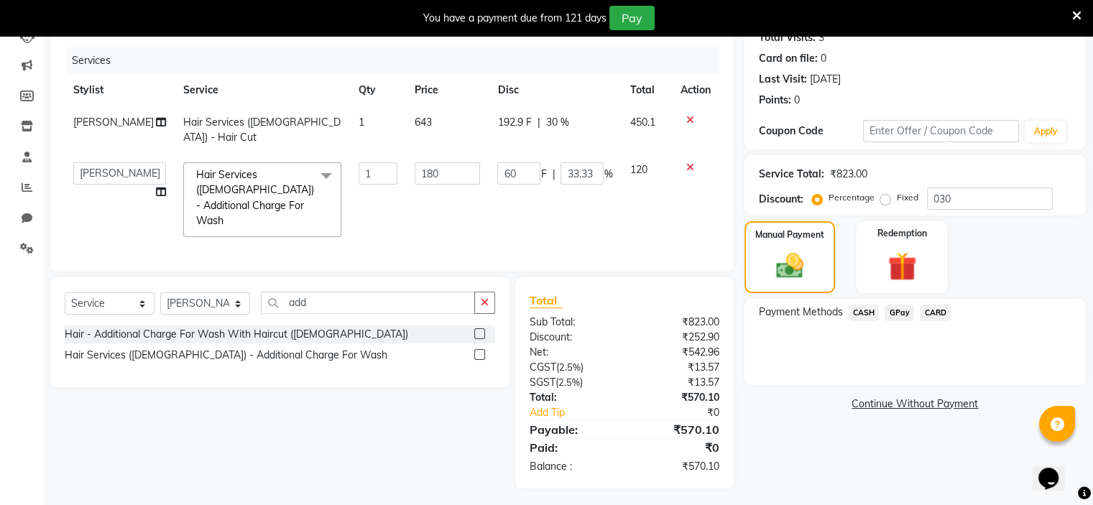
click at [891, 308] on span "GPay" at bounding box center [899, 313] width 29 height 17
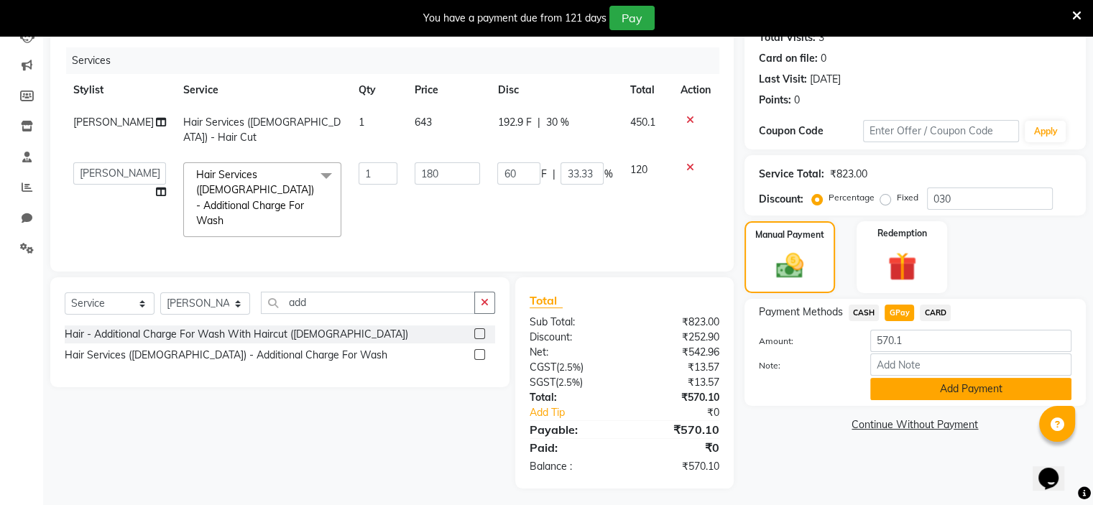
click at [943, 387] on button "Add Payment" at bounding box center [970, 389] width 201 height 22
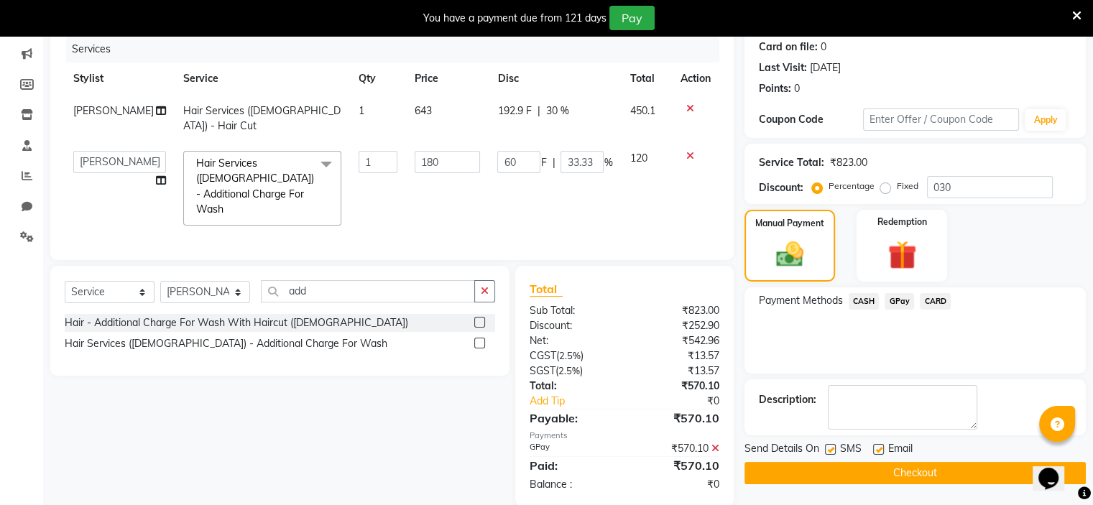
scroll to position [197, 0]
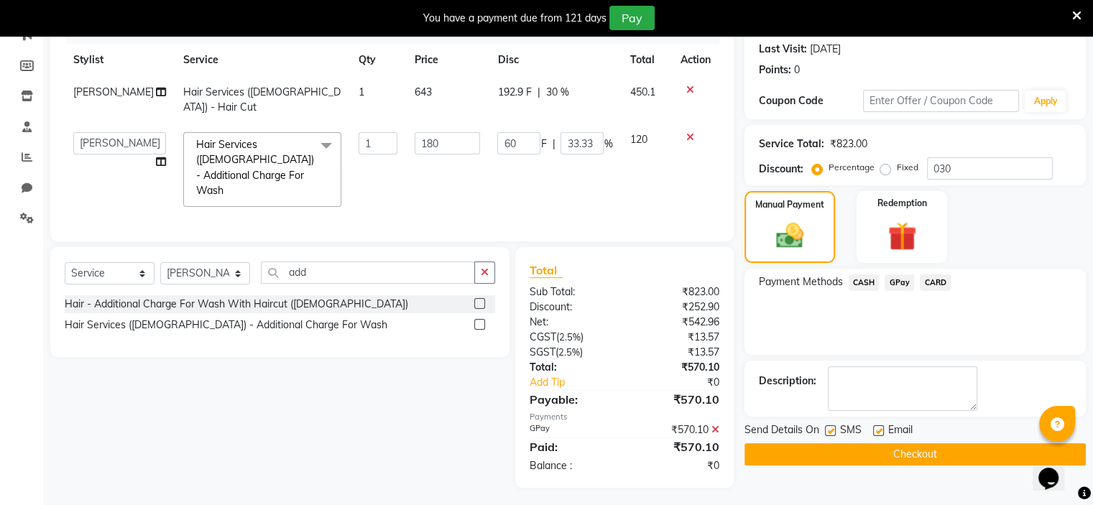
click at [829, 433] on label at bounding box center [830, 430] width 11 height 11
click at [829, 433] on input "checkbox" at bounding box center [829, 431] width 9 height 9
checkbox input "false"
click at [845, 456] on button "Checkout" at bounding box center [915, 454] width 341 height 22
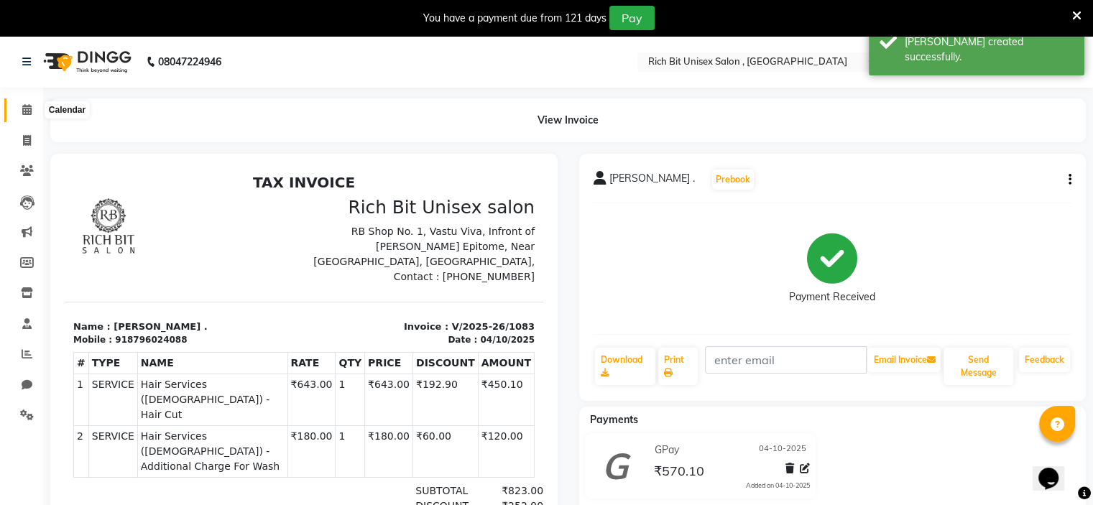
click at [26, 114] on icon at bounding box center [26, 109] width 9 height 11
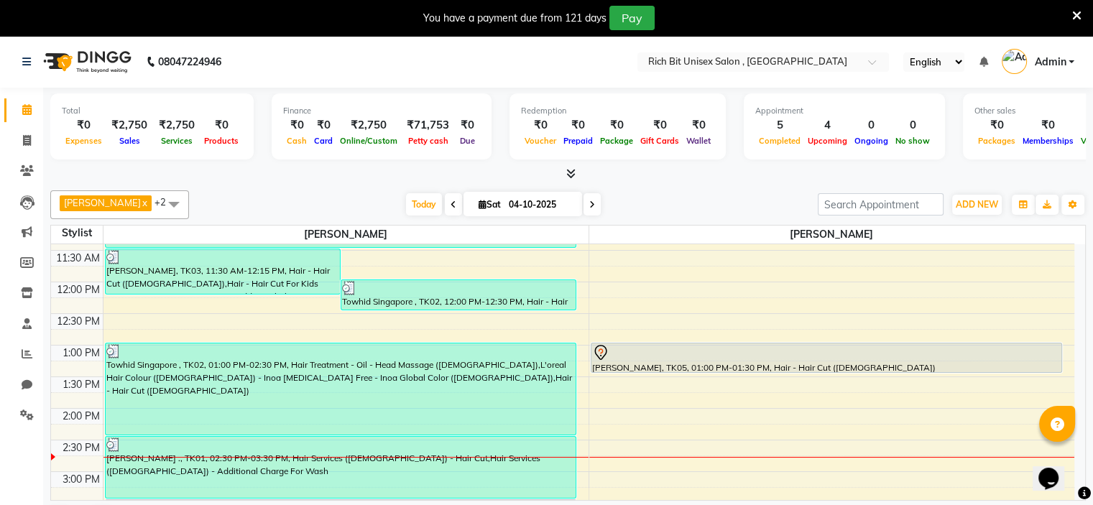
scroll to position [233, 0]
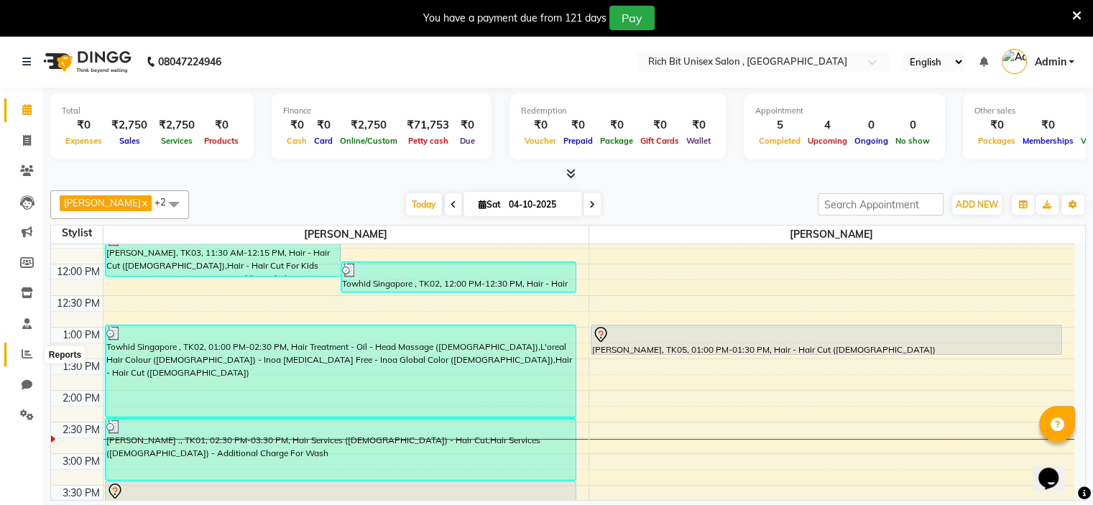
click at [32, 356] on span at bounding box center [26, 354] width 25 height 17
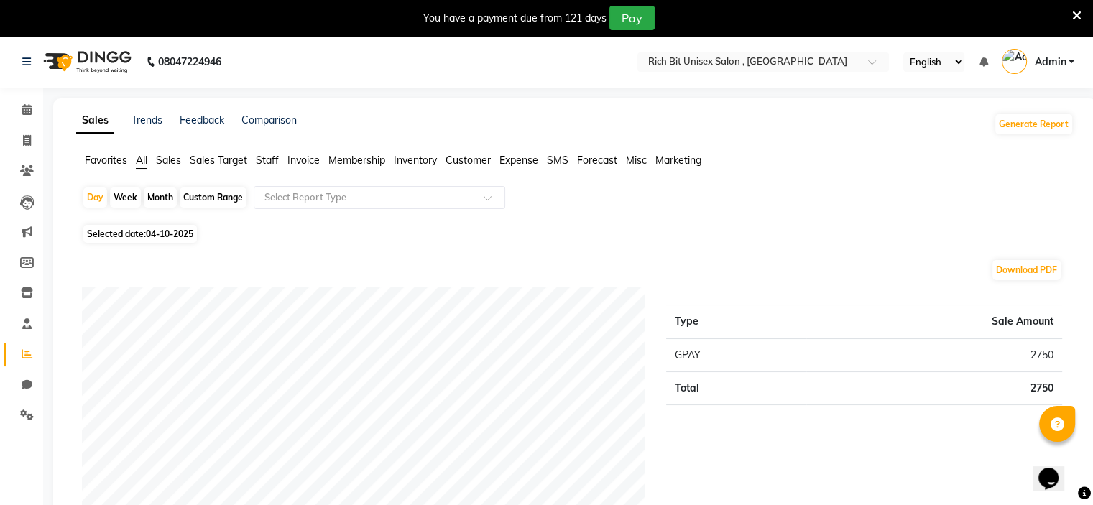
click at [158, 201] on div "Month" at bounding box center [160, 198] width 33 height 20
select select "10"
select select "2025"
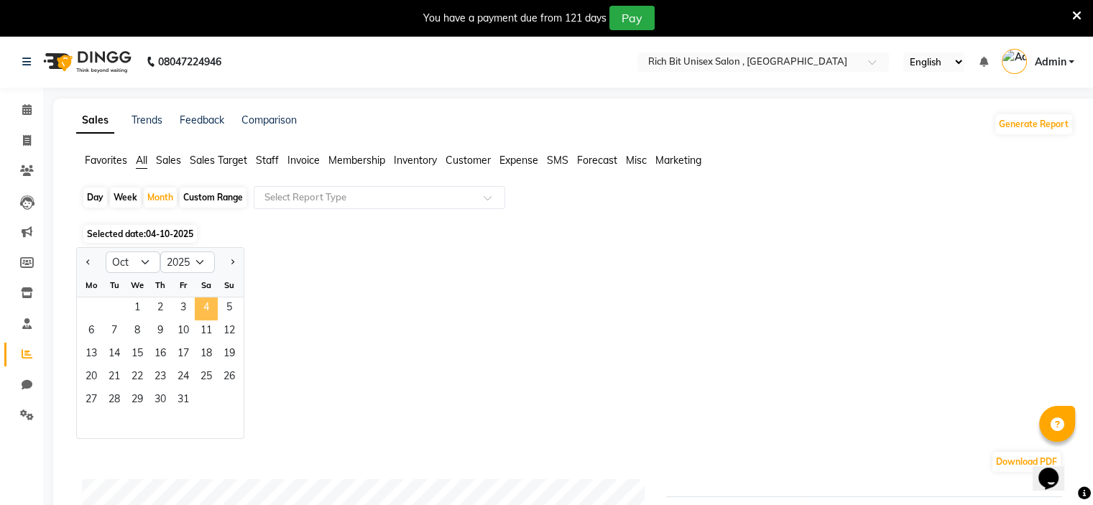
click at [206, 305] on span "4" at bounding box center [206, 309] width 23 height 23
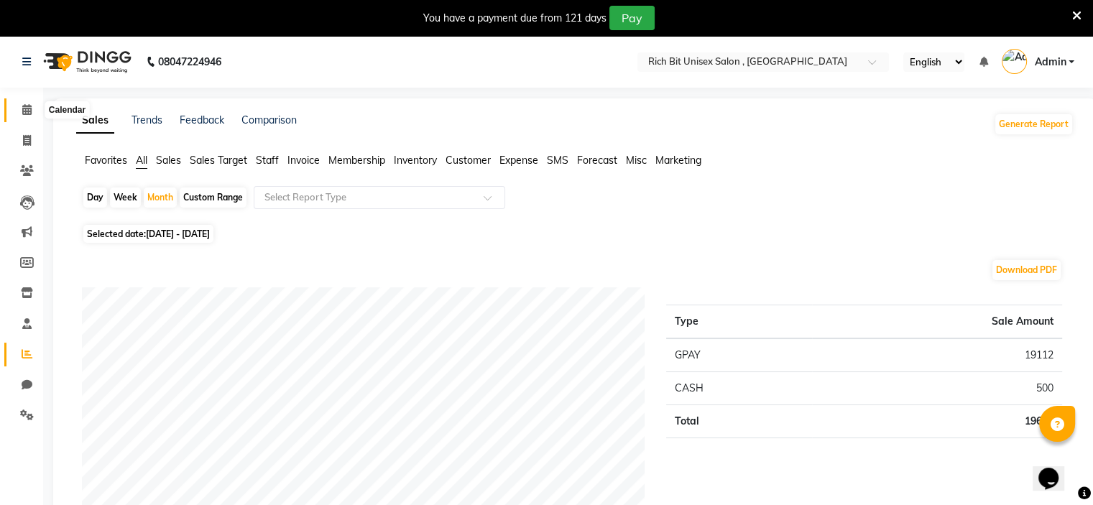
click at [26, 111] on icon at bounding box center [26, 109] width 9 height 11
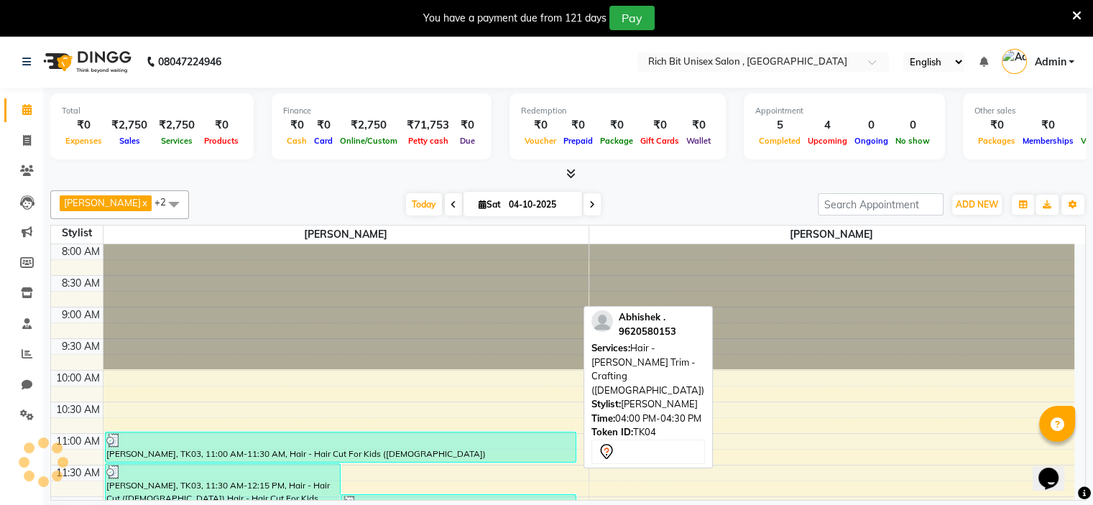
scroll to position [377, 0]
